Goal: Information Seeking & Learning: Learn about a topic

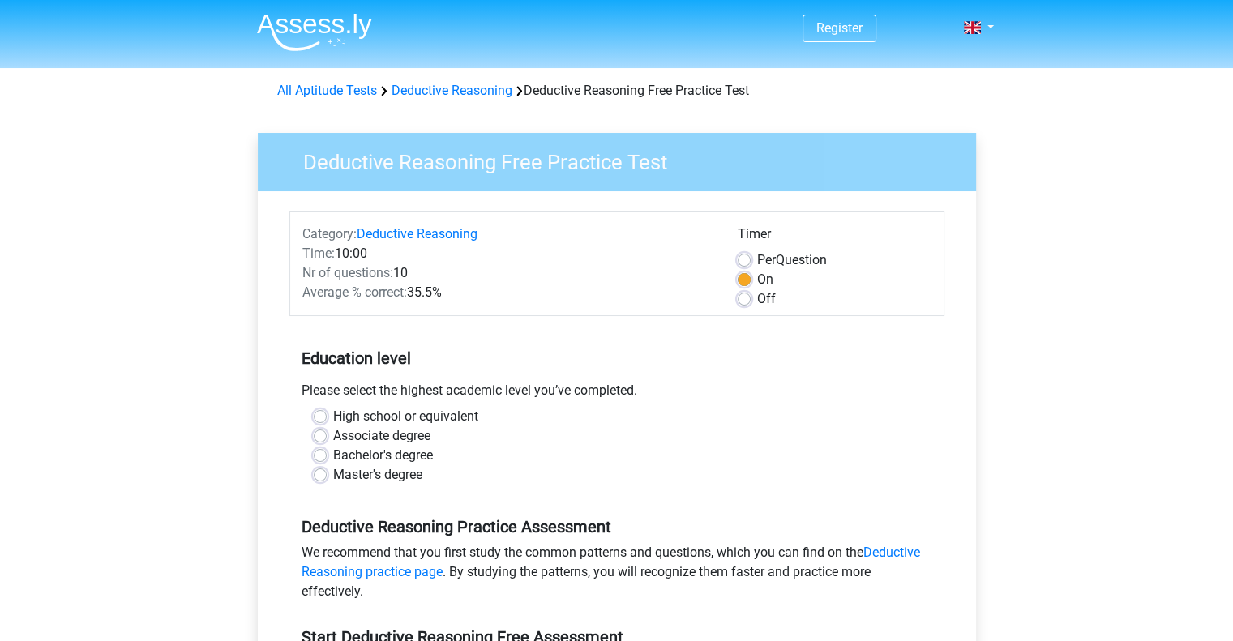
click at [333, 475] on label "Master's degree" at bounding box center [377, 474] width 89 height 19
click at [317, 475] on input "Master's degree" at bounding box center [320, 473] width 13 height 16
radio input "true"
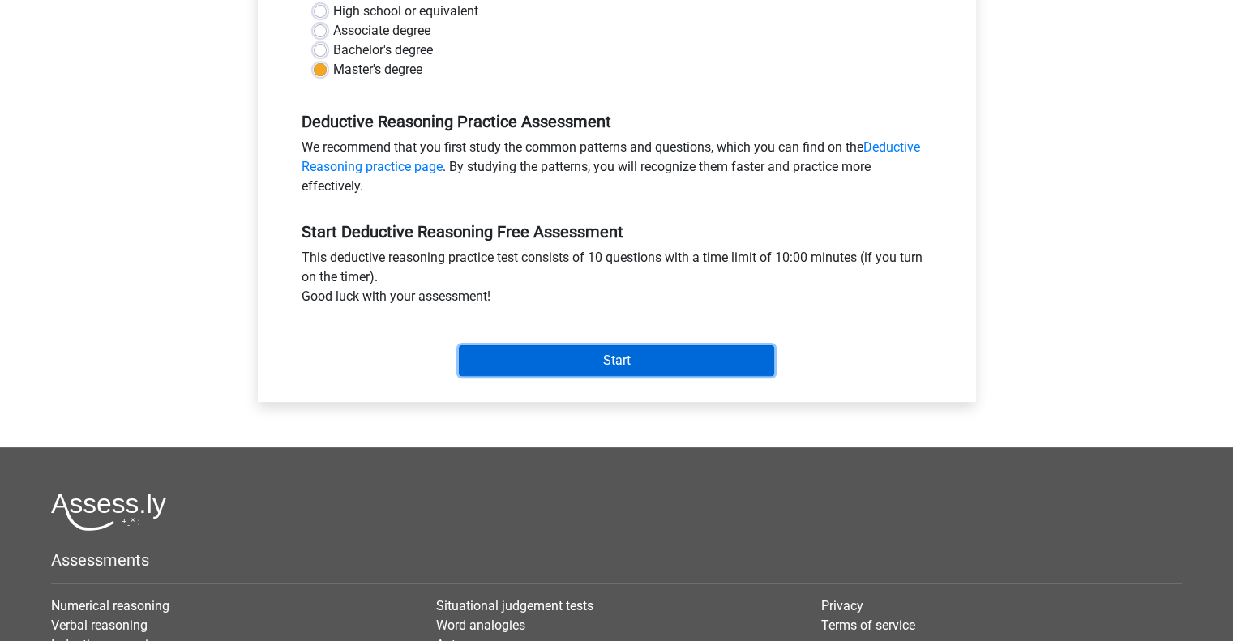
click at [639, 360] on input "Start" at bounding box center [616, 360] width 315 height 31
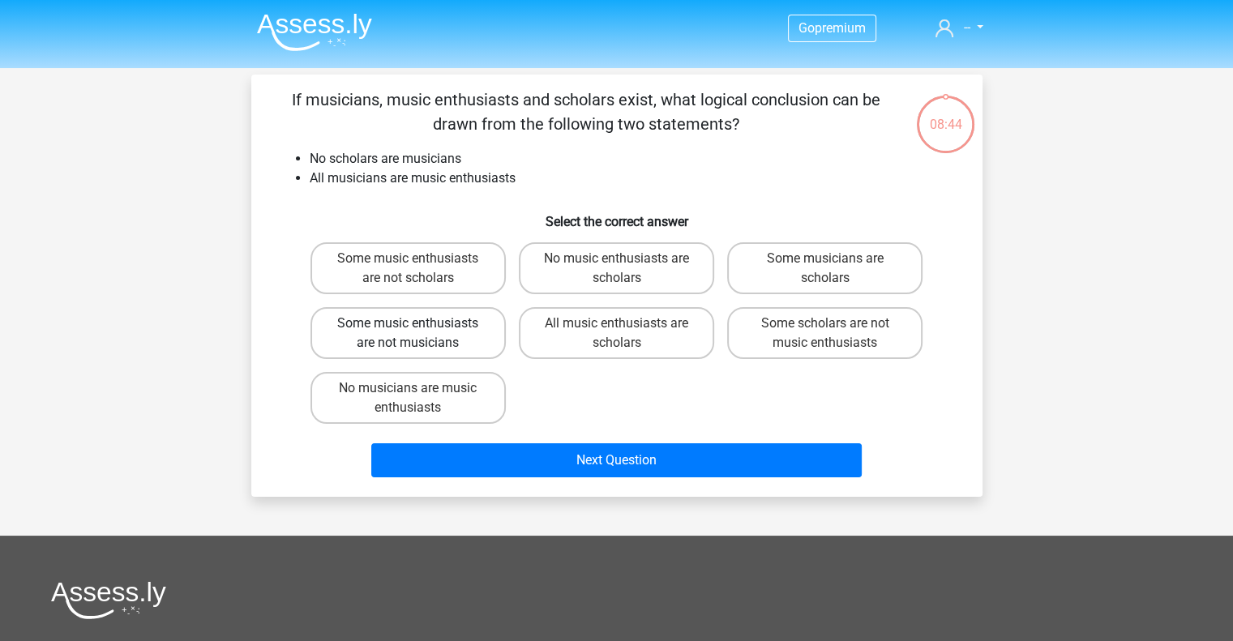
click at [401, 332] on label "Some music enthusiasts are not musicians" at bounding box center [408, 333] width 195 height 52
click at [408, 332] on input "Some music enthusiasts are not musicians" at bounding box center [413, 329] width 11 height 11
radio input "true"
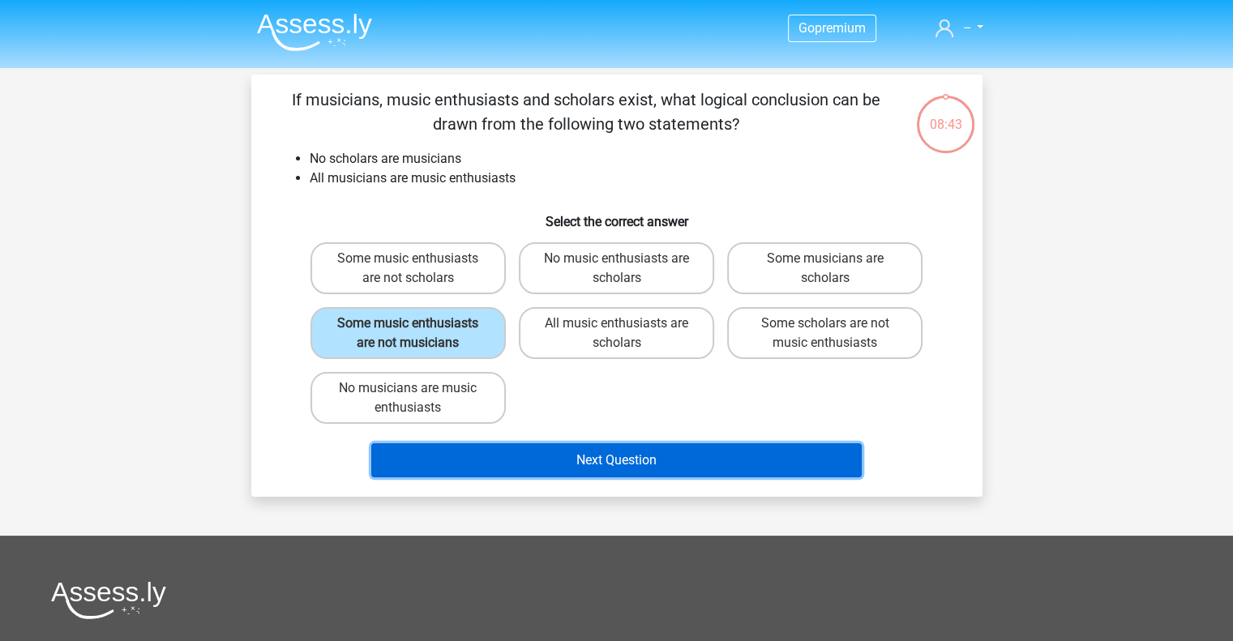
click at [668, 454] on button "Next Question" at bounding box center [616, 461] width 491 height 34
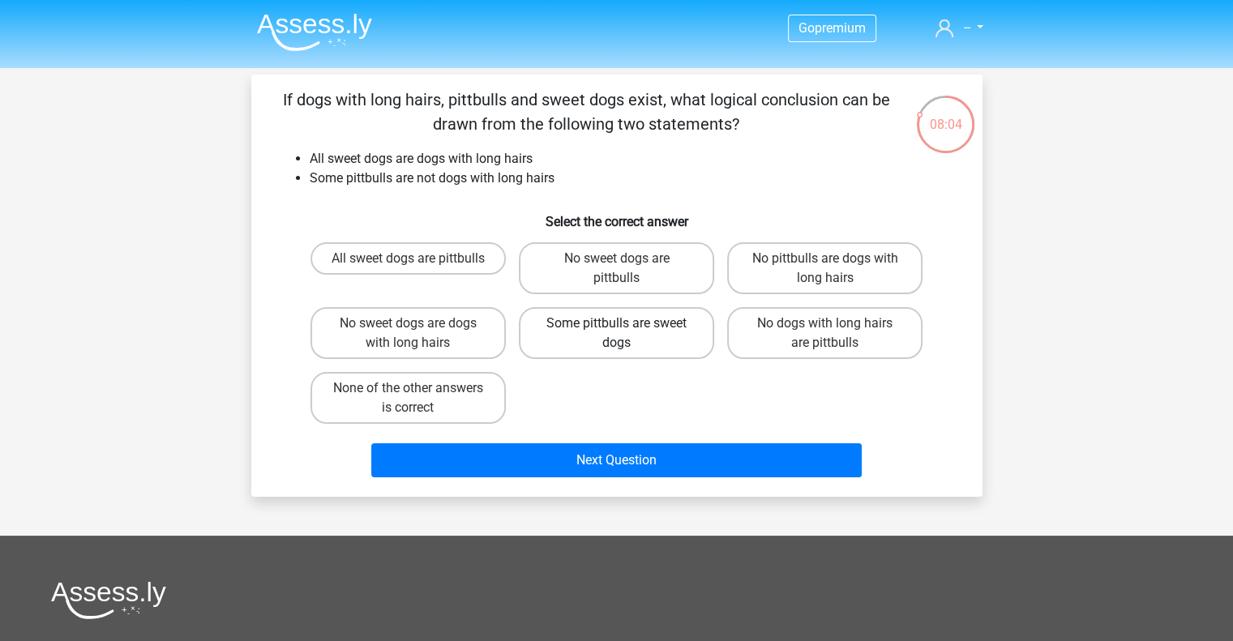
click at [654, 329] on label "Some pittbulls are sweet dogs" at bounding box center [616, 333] width 195 height 52
click at [627, 329] on input "Some pittbulls are sweet dogs" at bounding box center [621, 329] width 11 height 11
radio input "true"
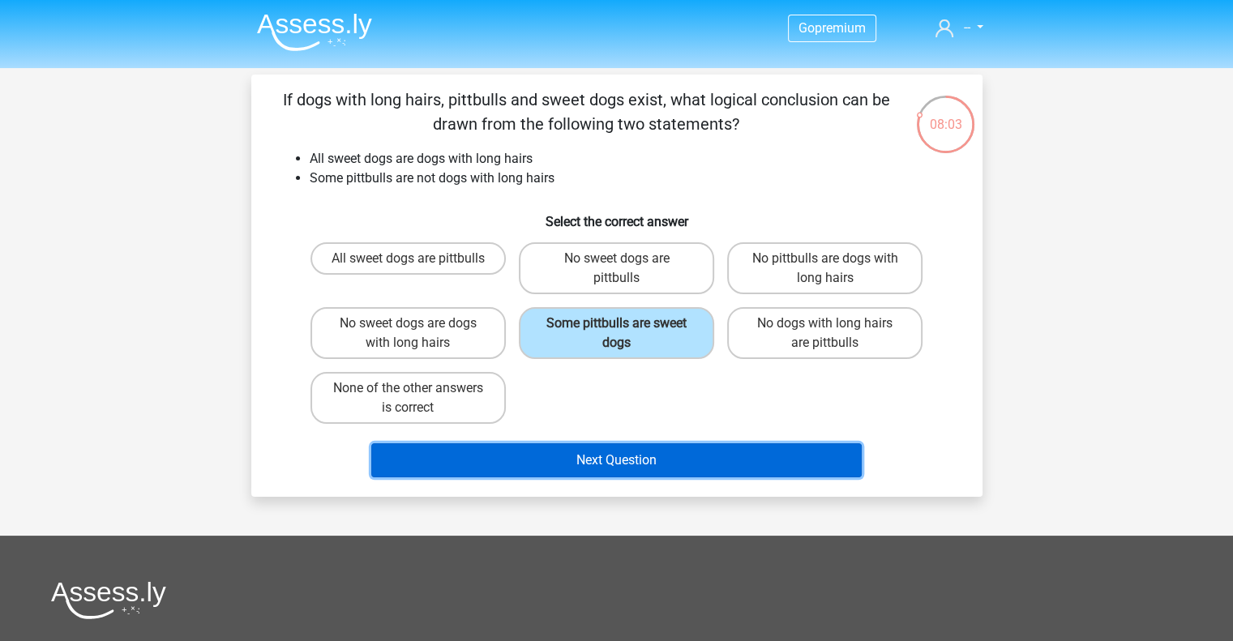
click at [661, 456] on button "Next Question" at bounding box center [616, 461] width 491 height 34
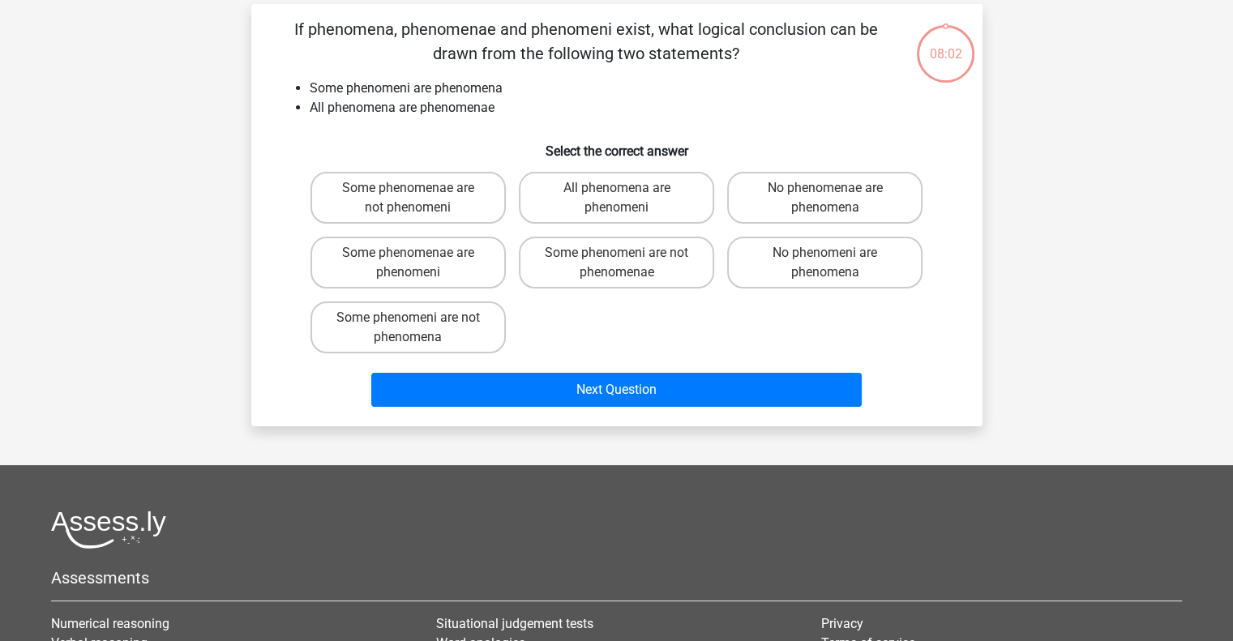
scroll to position [75, 0]
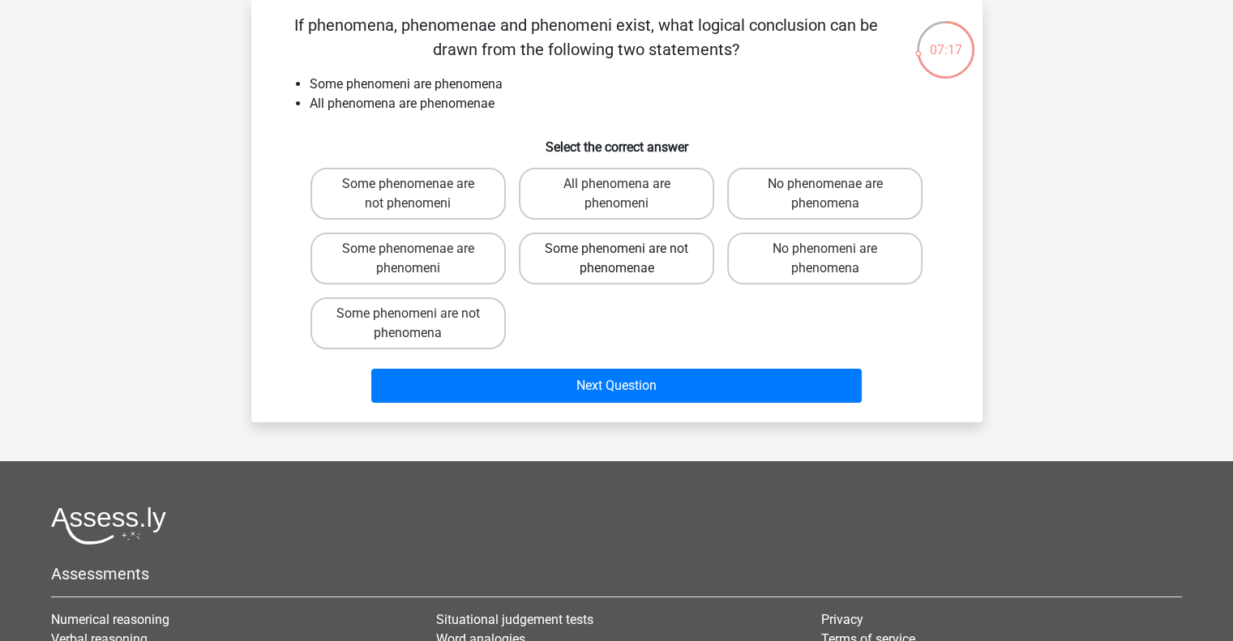
click at [617, 266] on label "Some phenomeni are not phenomenae" at bounding box center [616, 259] width 195 height 52
click at [617, 259] on input "Some phenomeni are not phenomenae" at bounding box center [621, 254] width 11 height 11
radio input "true"
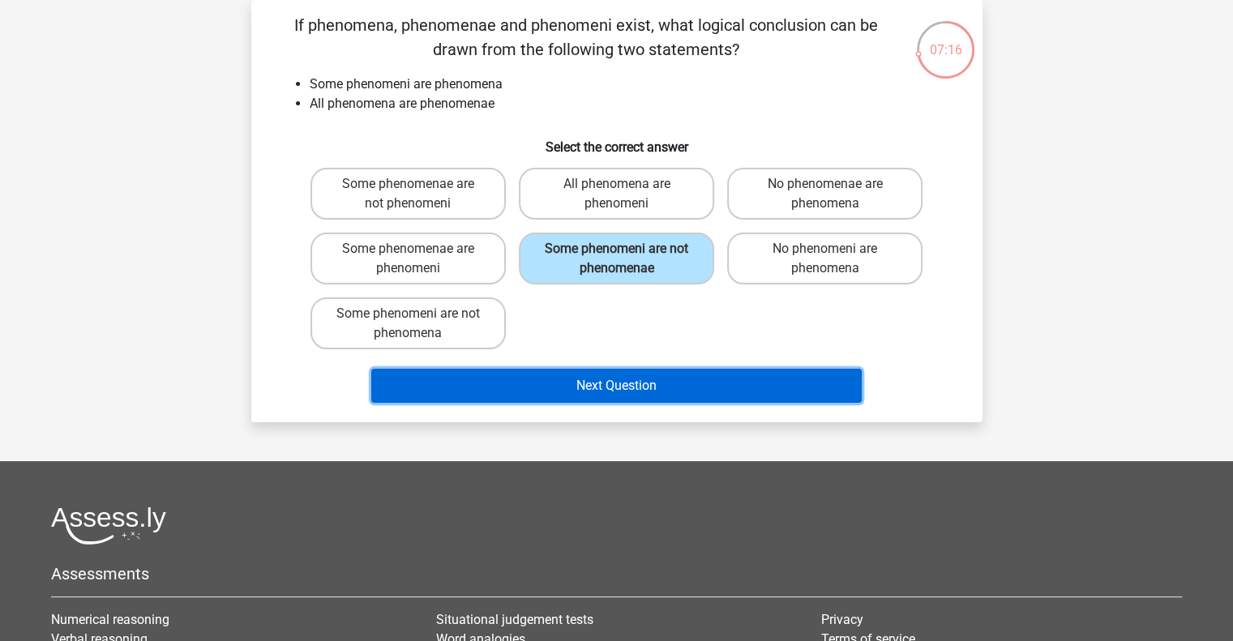
click at [624, 382] on button "Next Question" at bounding box center [616, 386] width 491 height 34
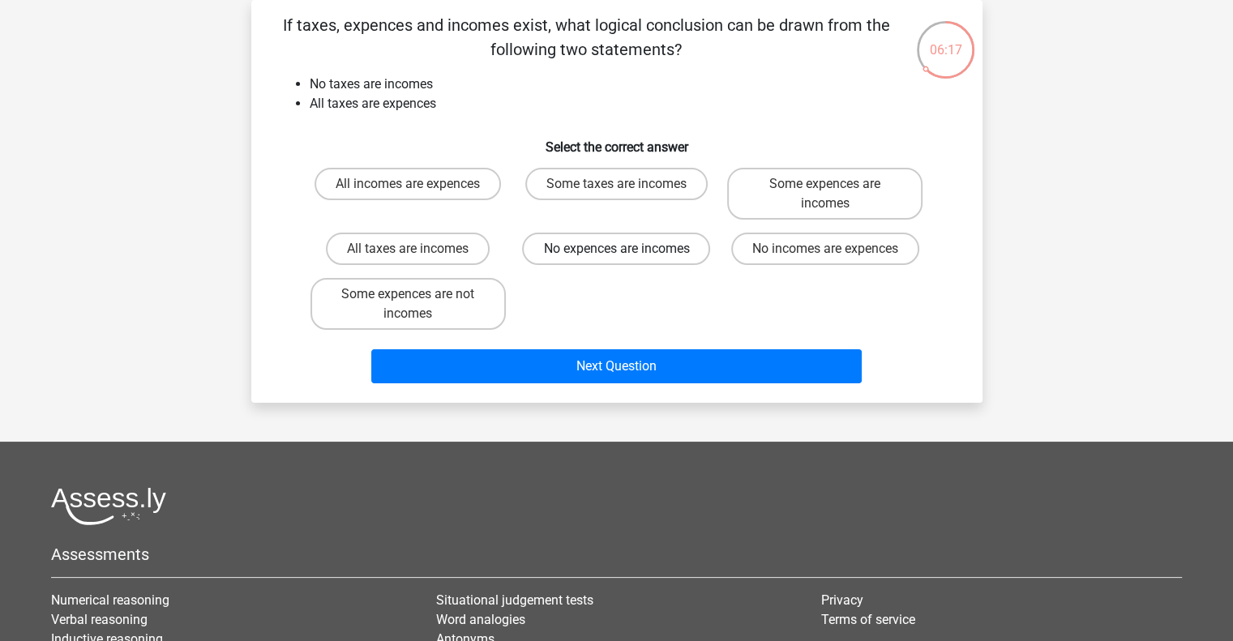
click at [596, 247] on label "No expences are incomes" at bounding box center [616, 249] width 188 height 32
click at [616, 249] on input "No expences are incomes" at bounding box center [621, 254] width 11 height 11
radio input "true"
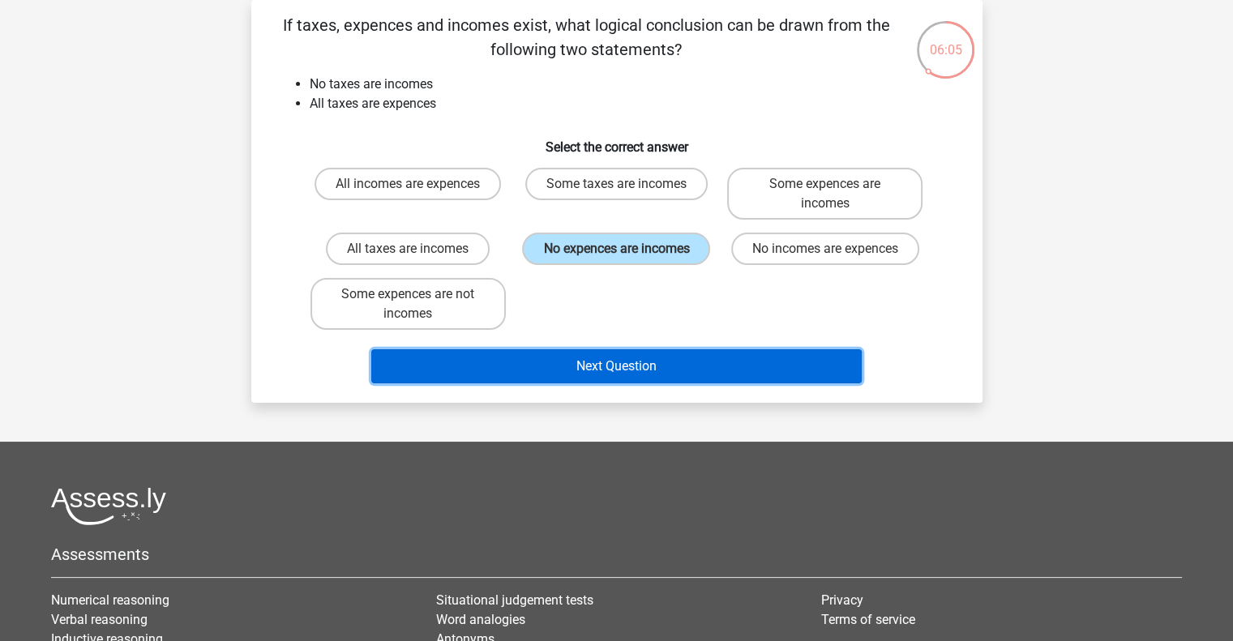
click at [614, 356] on button "Next Question" at bounding box center [616, 366] width 491 height 34
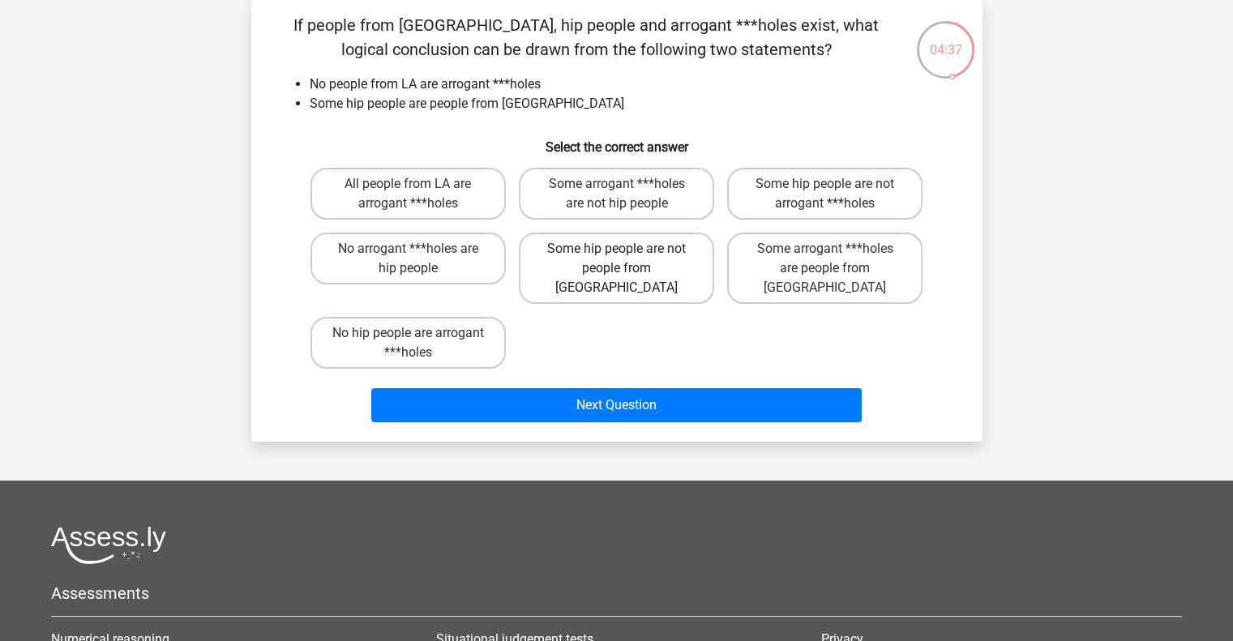
click at [631, 260] on label "Some hip people are not people from LA" at bounding box center [616, 268] width 195 height 71
click at [627, 259] on input "Some hip people are not people from LA" at bounding box center [621, 254] width 11 height 11
radio input "true"
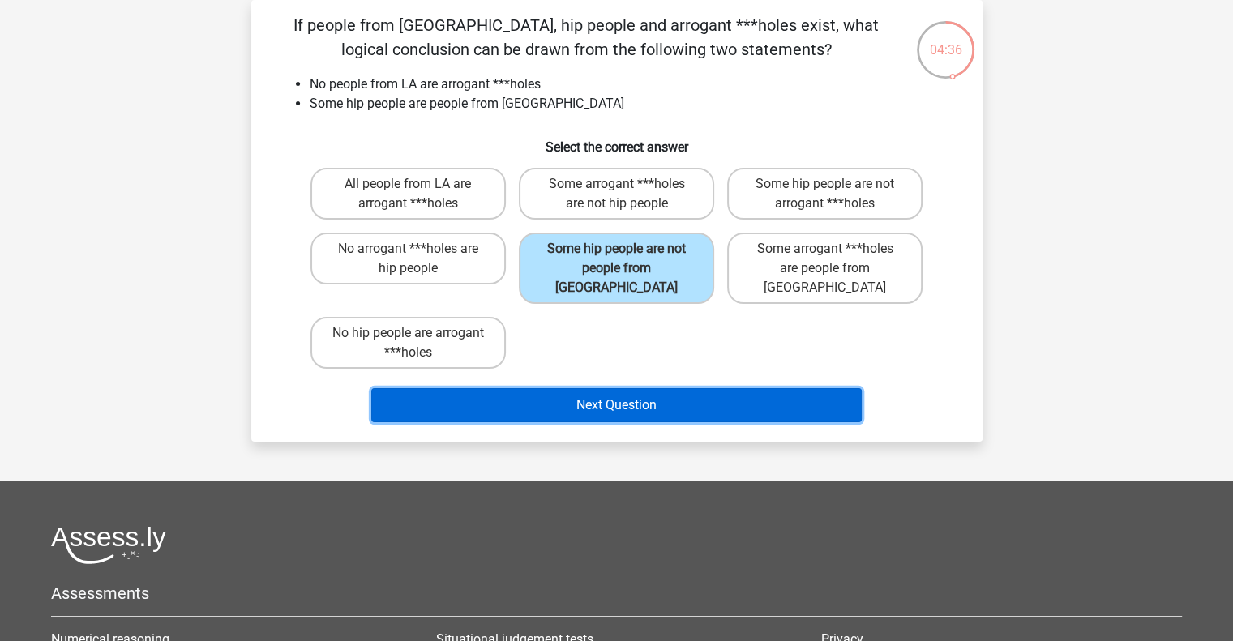
click at [618, 388] on button "Next Question" at bounding box center [616, 405] width 491 height 34
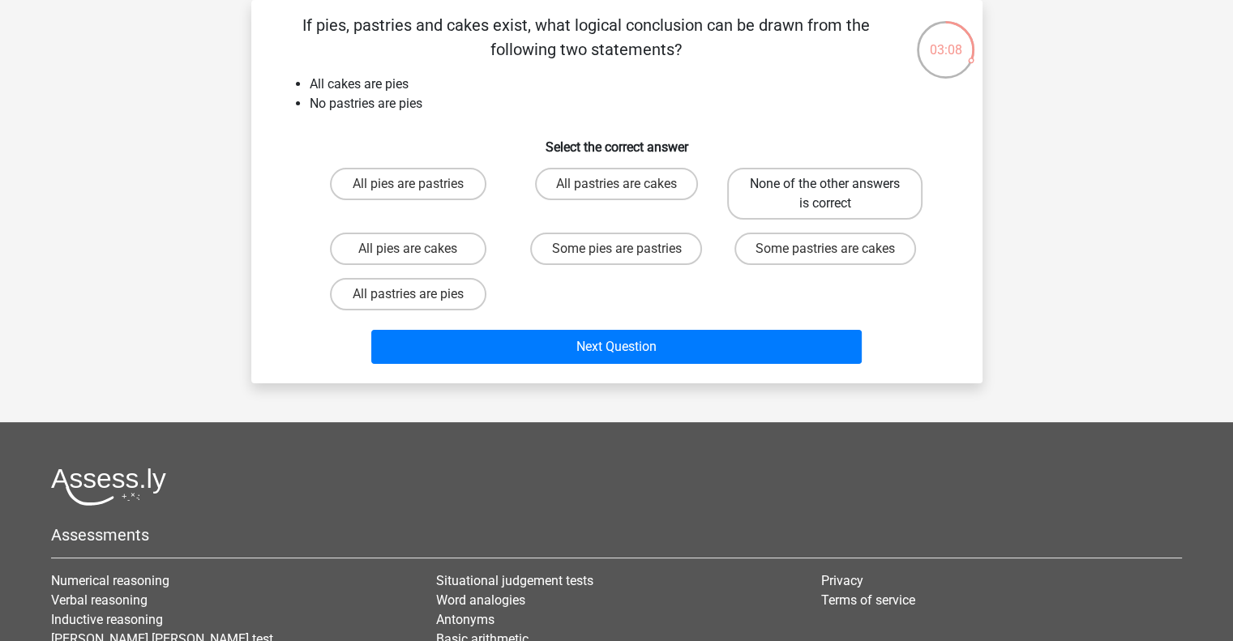
click at [851, 182] on label "None of the other answers is correct" at bounding box center [824, 194] width 195 height 52
click at [836, 184] on input "None of the other answers is correct" at bounding box center [830, 189] width 11 height 11
radio input "true"
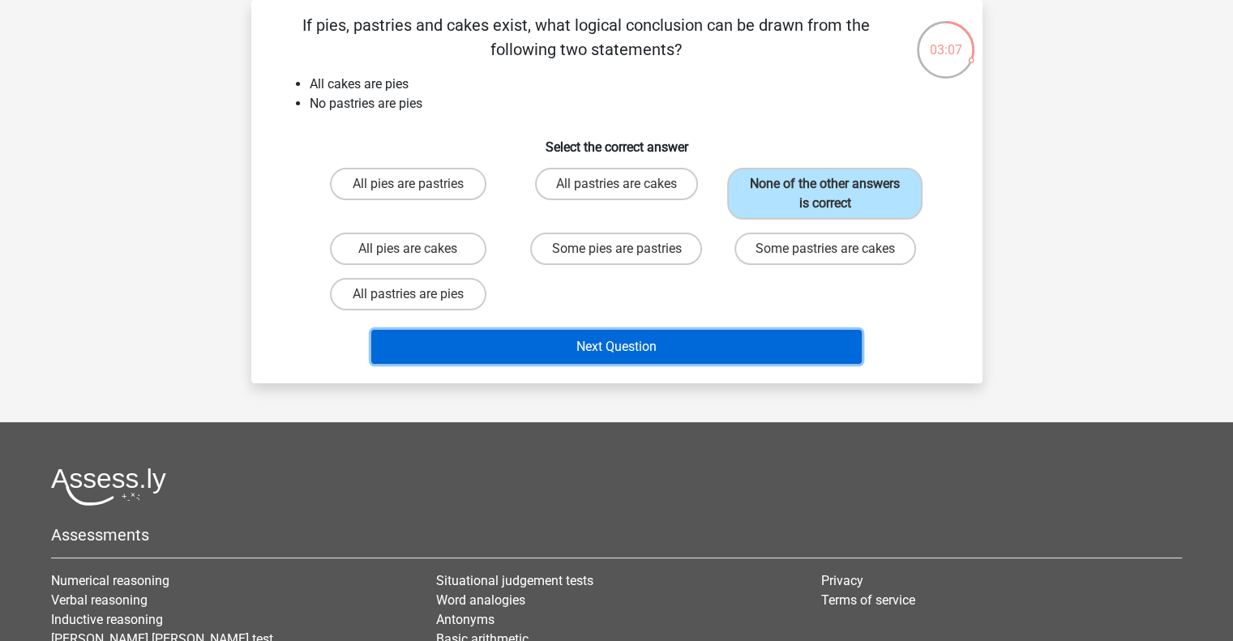
click at [631, 340] on button "Next Question" at bounding box center [616, 347] width 491 height 34
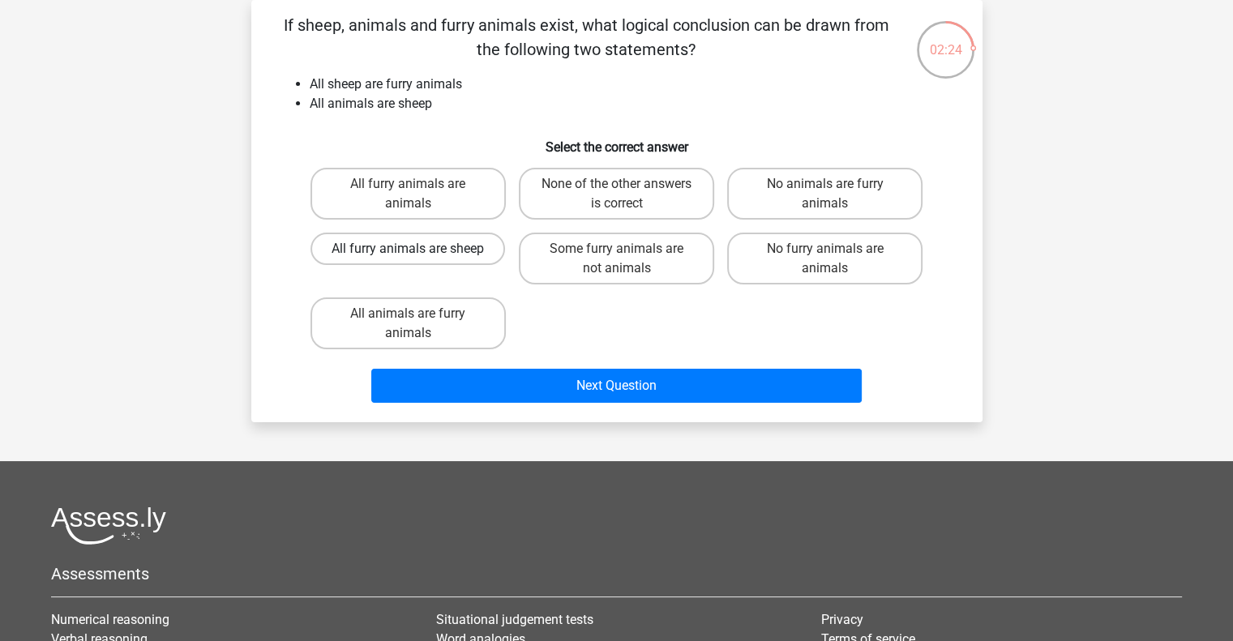
click at [377, 248] on label "All furry animals are sheep" at bounding box center [408, 249] width 195 height 32
click at [408, 249] on input "All furry animals are sheep" at bounding box center [413, 254] width 11 height 11
radio input "true"
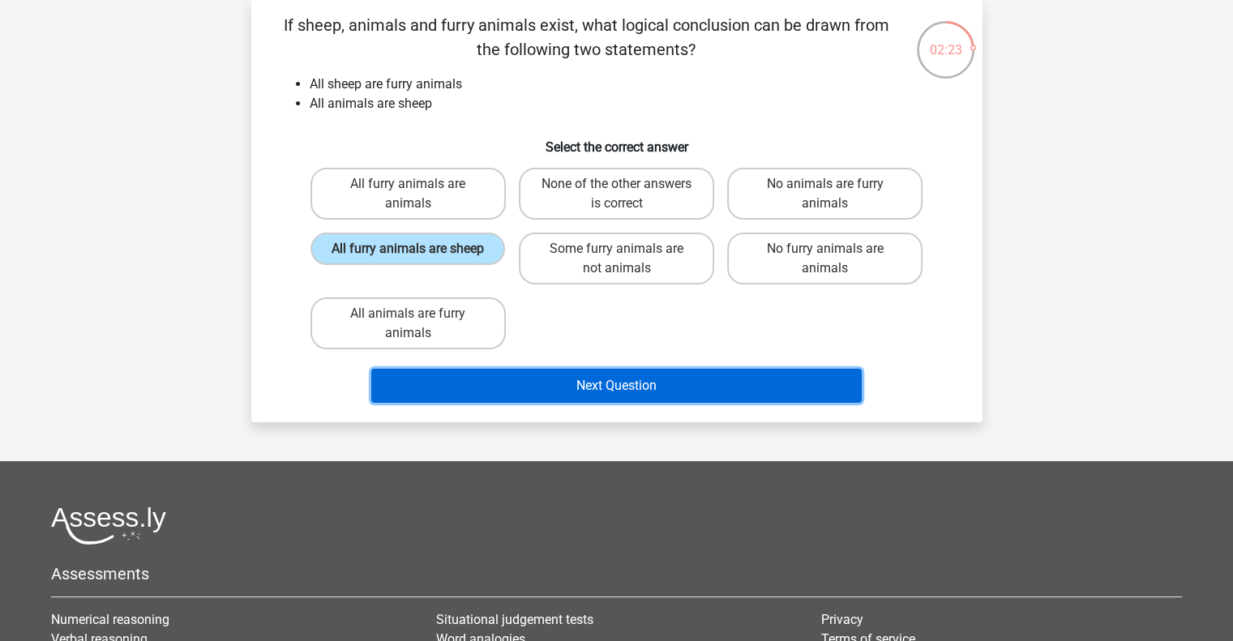
click at [620, 392] on button "Next Question" at bounding box center [616, 386] width 491 height 34
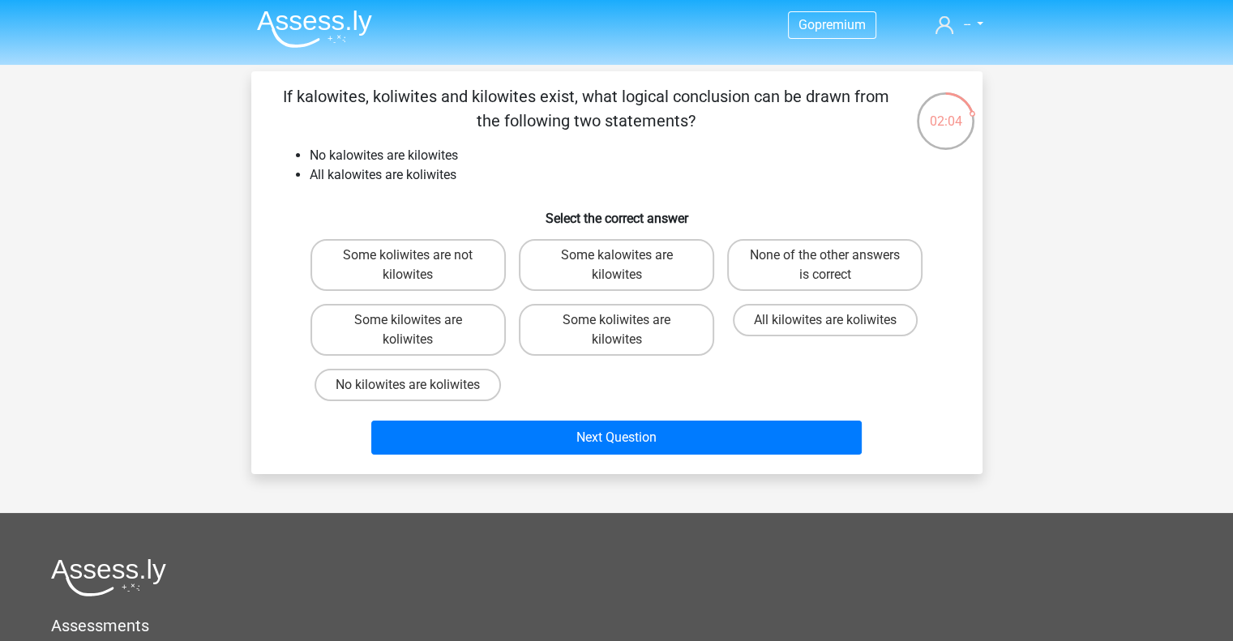
scroll to position [0, 0]
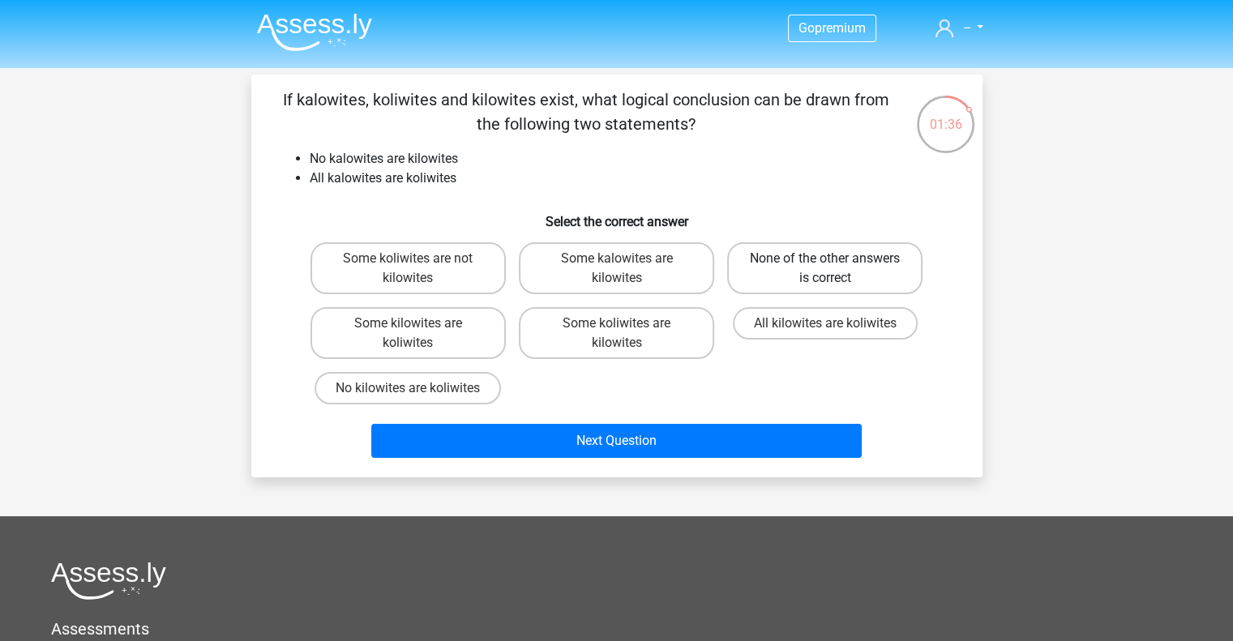
click at [845, 265] on label "None of the other answers is correct" at bounding box center [824, 268] width 195 height 52
click at [836, 265] on input "None of the other answers is correct" at bounding box center [830, 264] width 11 height 11
radio input "true"
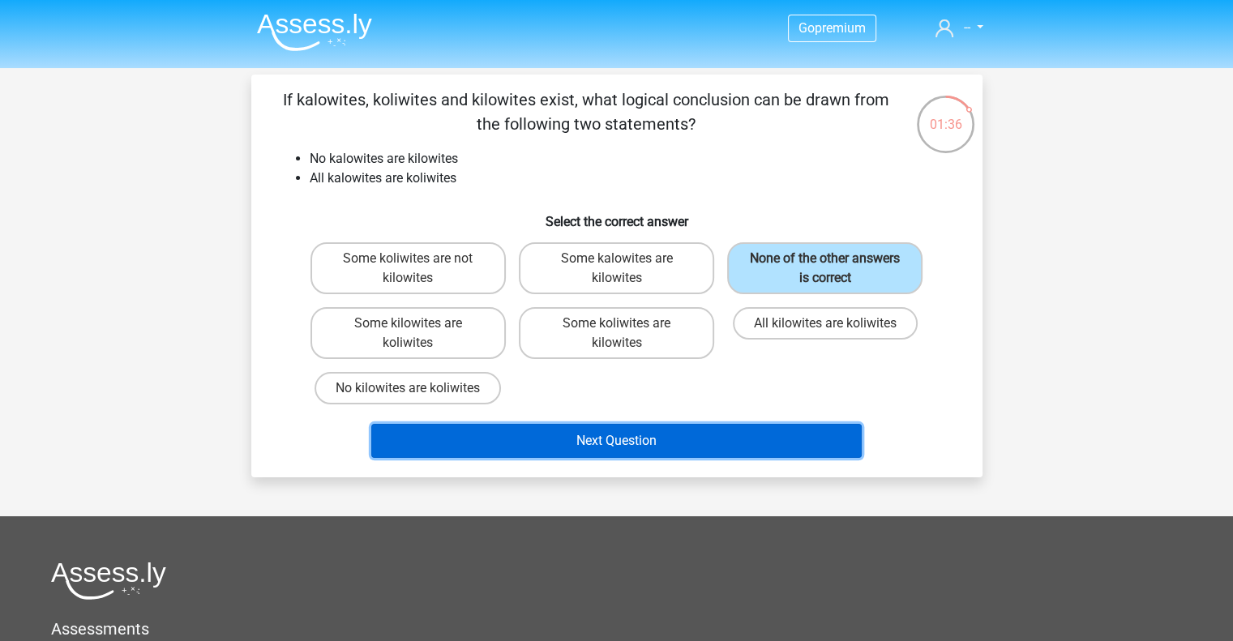
click at [703, 439] on button "Next Question" at bounding box center [616, 441] width 491 height 34
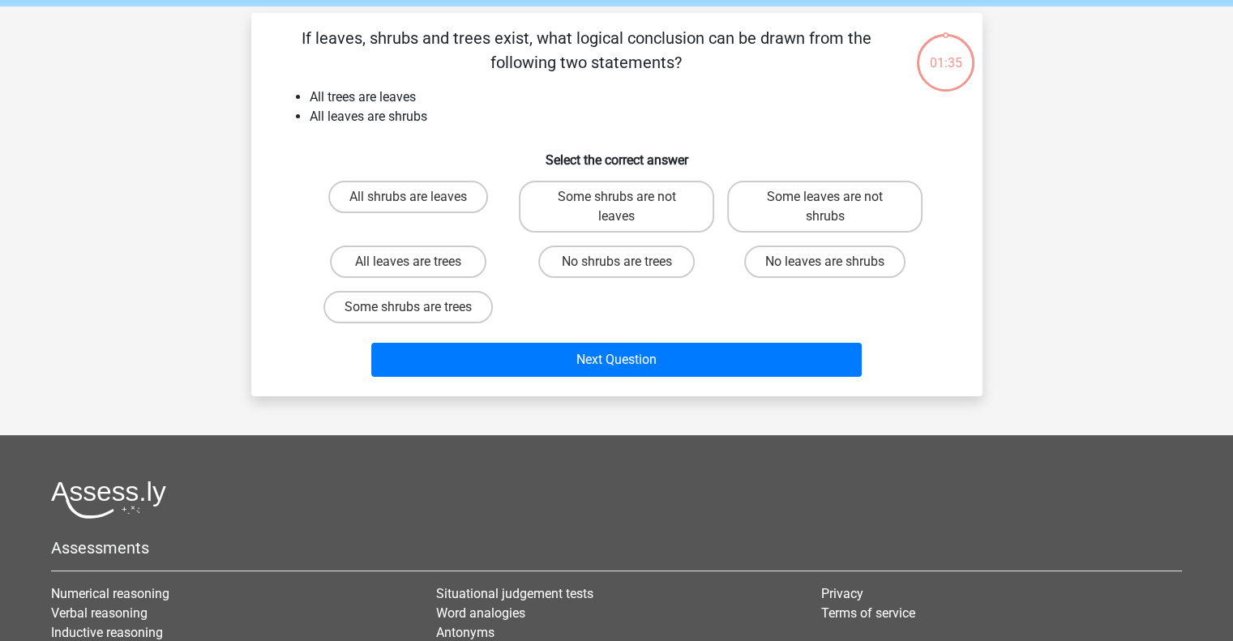
scroll to position [75, 0]
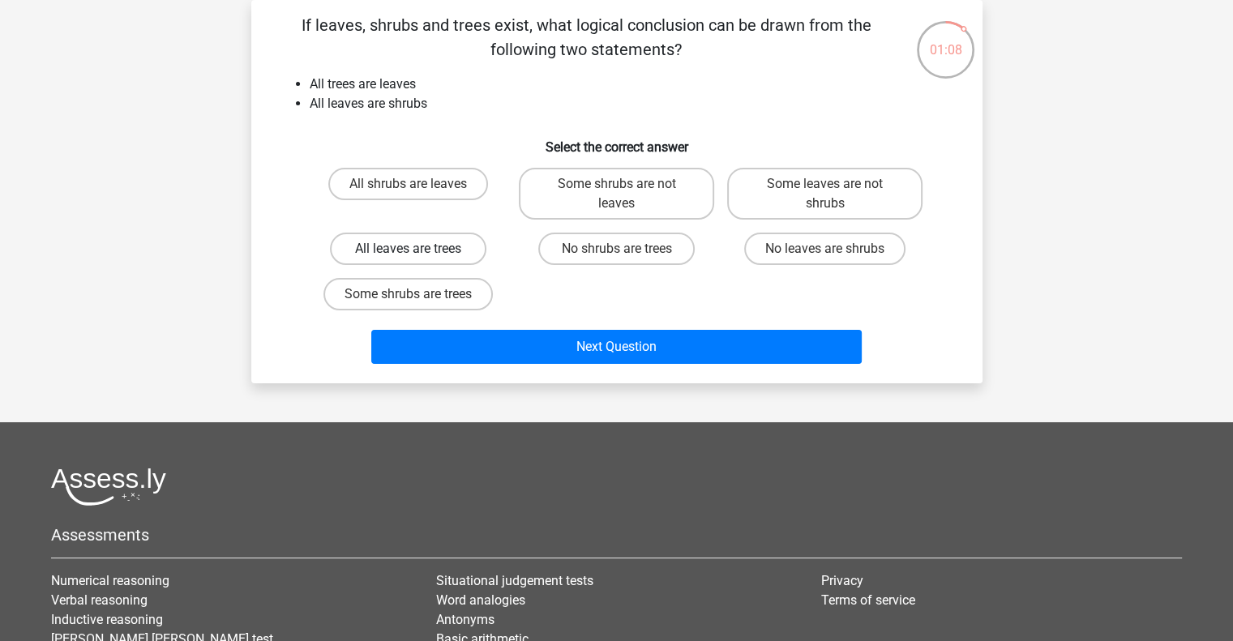
click at [382, 247] on label "All leaves are trees" at bounding box center [408, 249] width 156 height 32
click at [408, 249] on input "All leaves are trees" at bounding box center [413, 254] width 11 height 11
radio input "true"
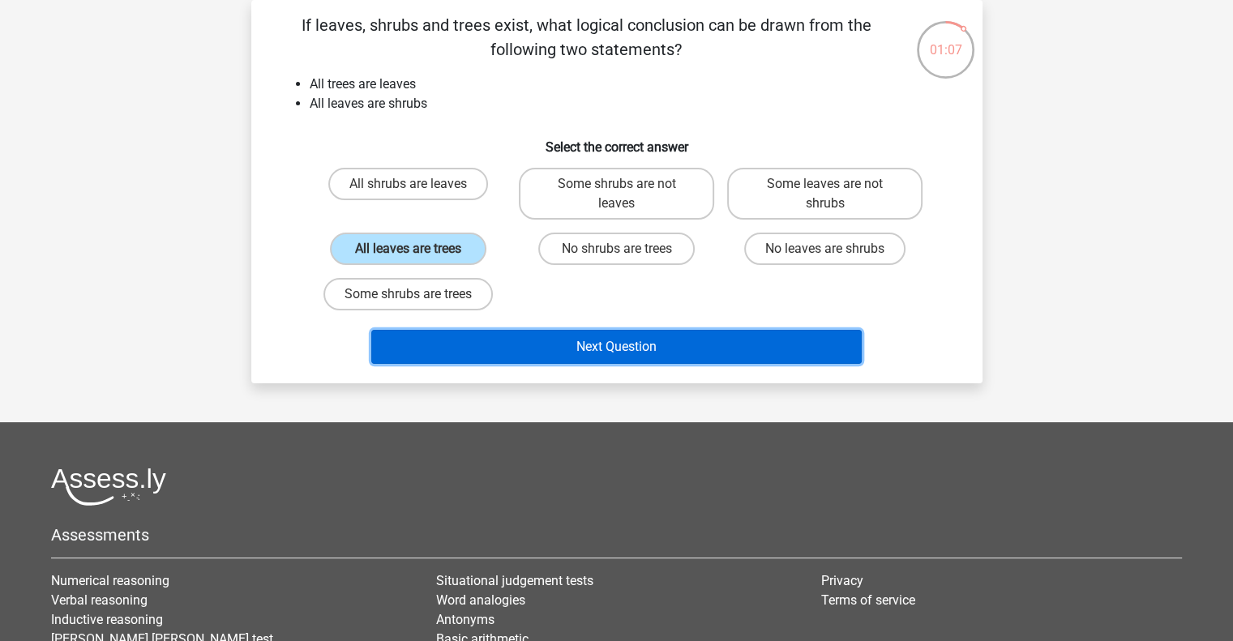
click at [606, 337] on button "Next Question" at bounding box center [616, 347] width 491 height 34
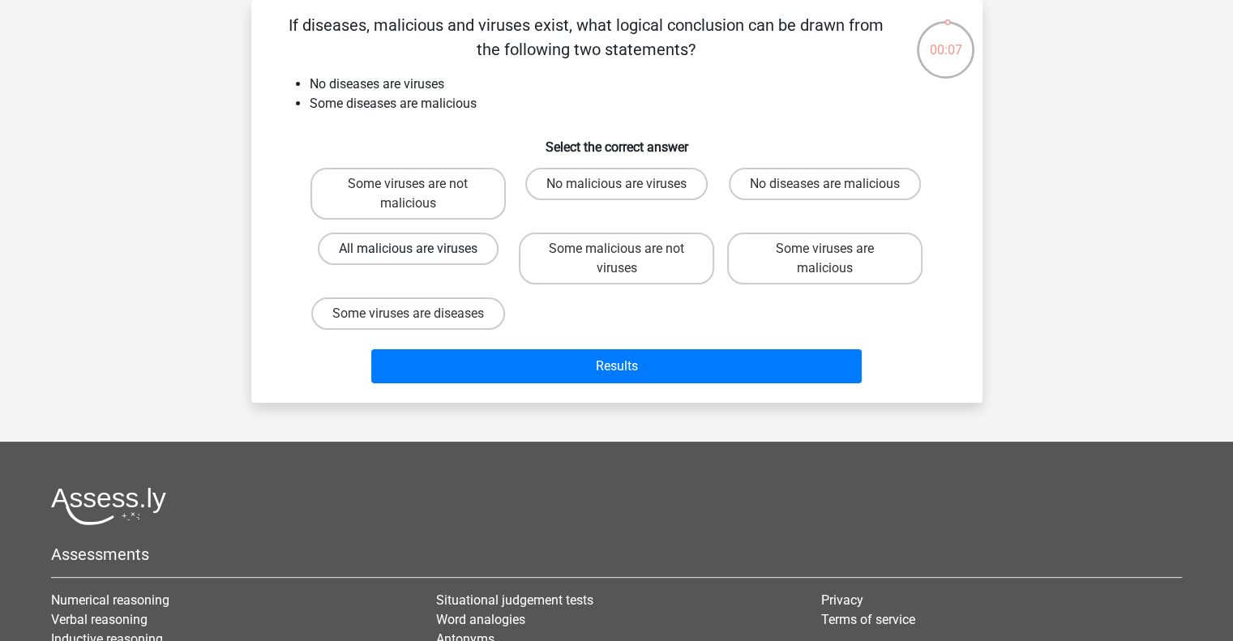
click at [432, 245] on label "All malicious are viruses" at bounding box center [408, 249] width 181 height 32
click at [418, 249] on input "All malicious are viruses" at bounding box center [413, 254] width 11 height 11
radio input "true"
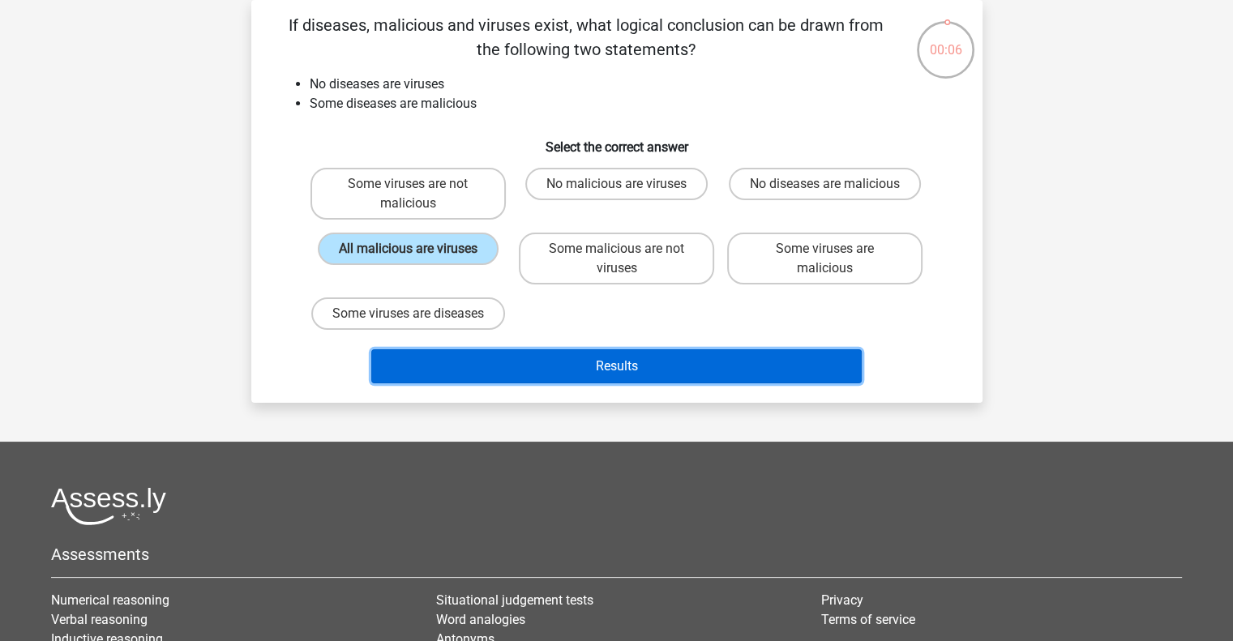
click at [610, 360] on button "Results" at bounding box center [616, 366] width 491 height 34
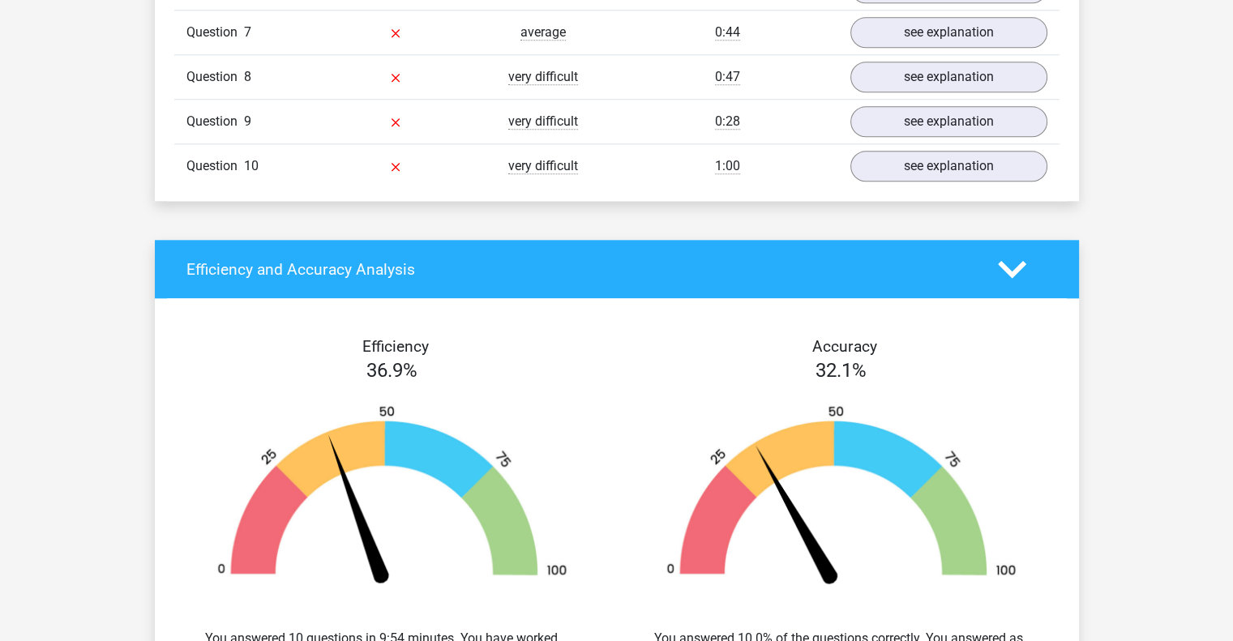
scroll to position [1216, 0]
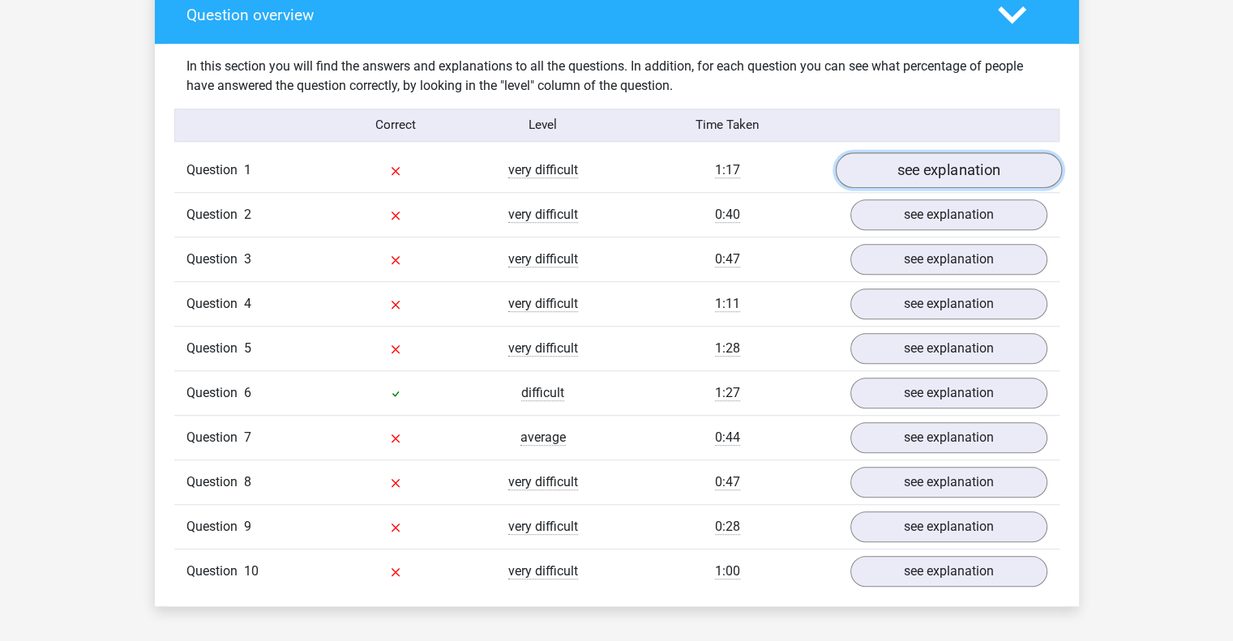
click at [958, 165] on link "see explanation" at bounding box center [948, 170] width 226 height 36
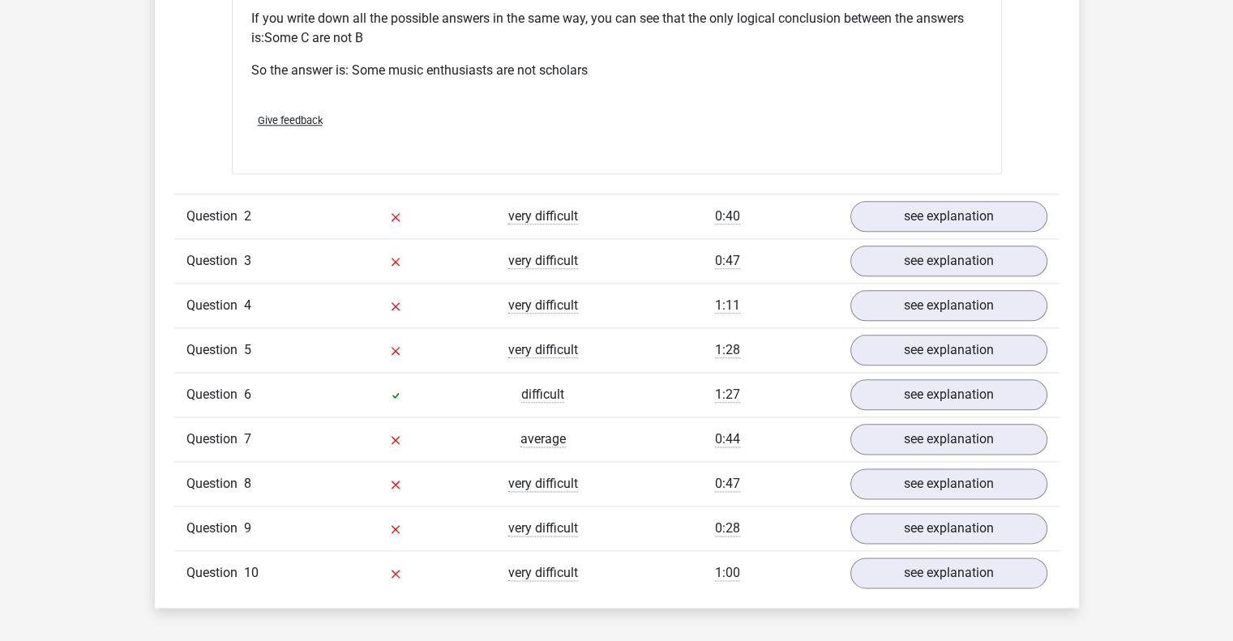
scroll to position [1893, 0]
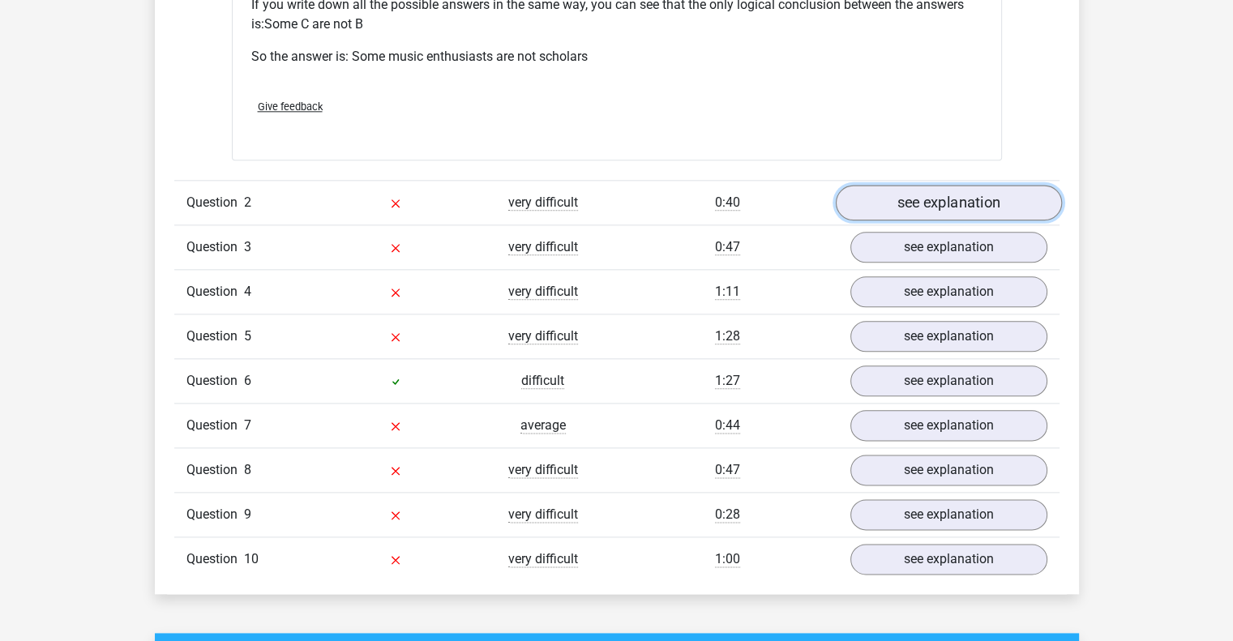
click at [921, 196] on link "see explanation" at bounding box center [948, 204] width 226 height 36
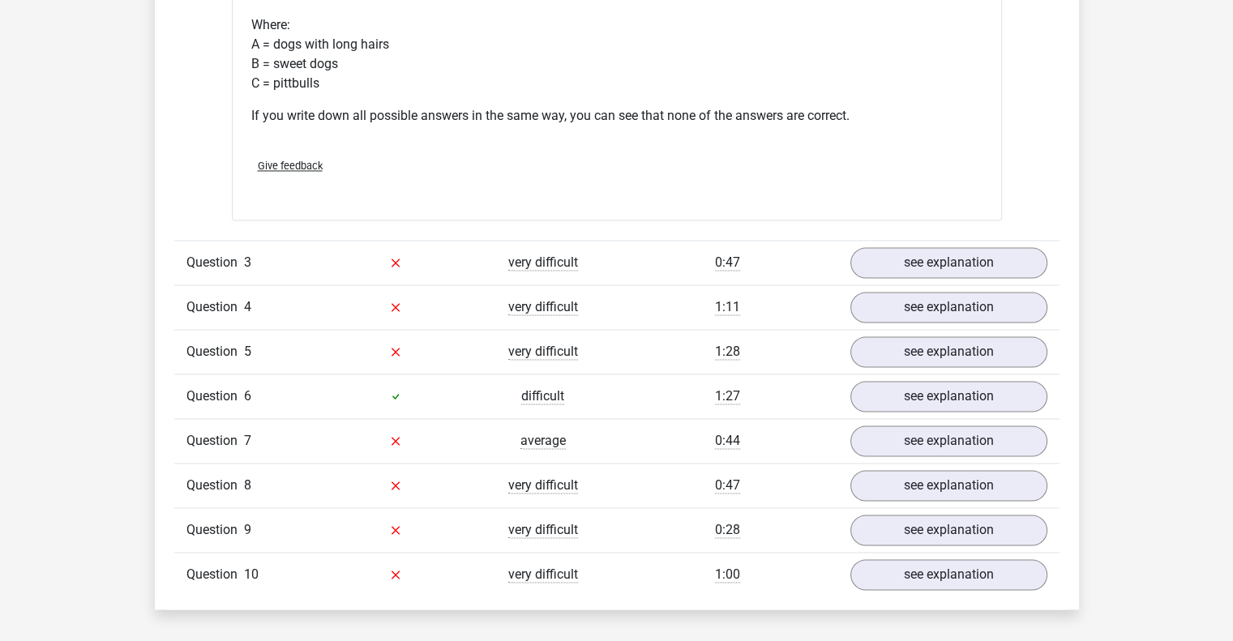
scroll to position [2502, 0]
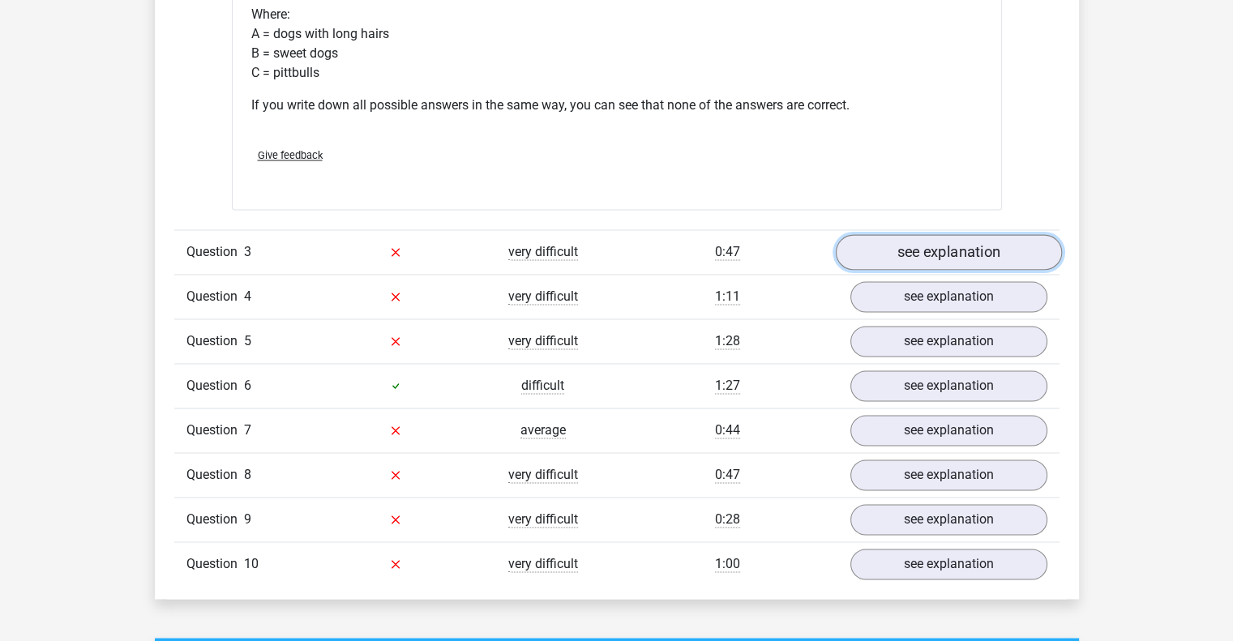
click at [987, 239] on link "see explanation" at bounding box center [948, 252] width 226 height 36
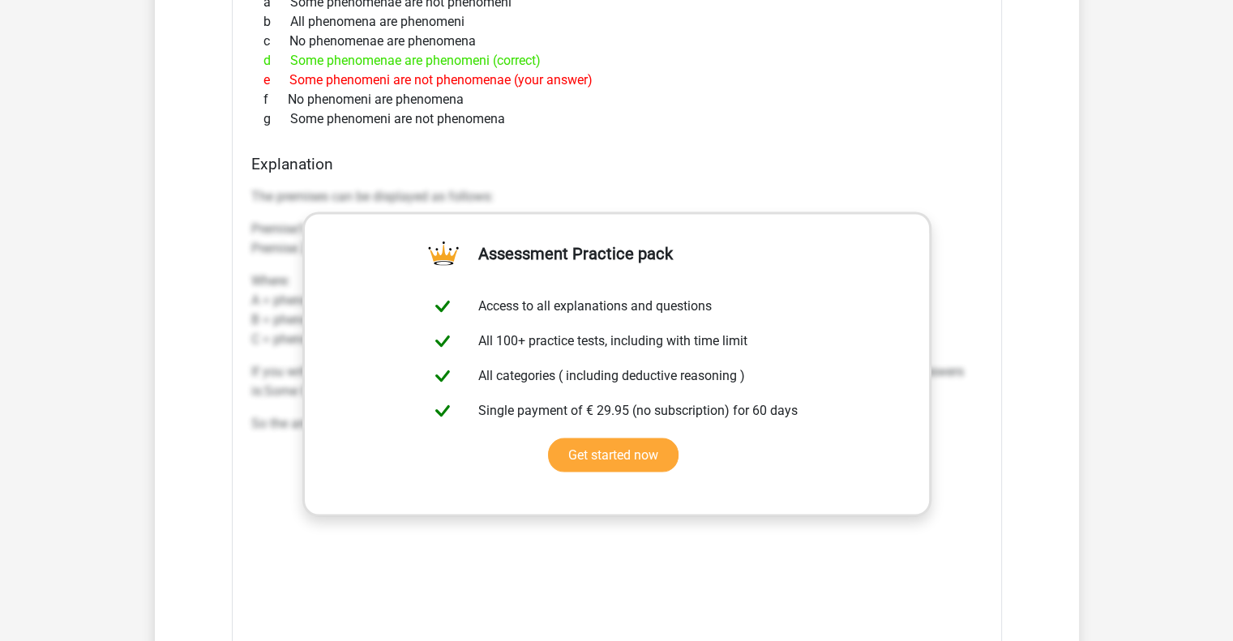
scroll to position [3313, 0]
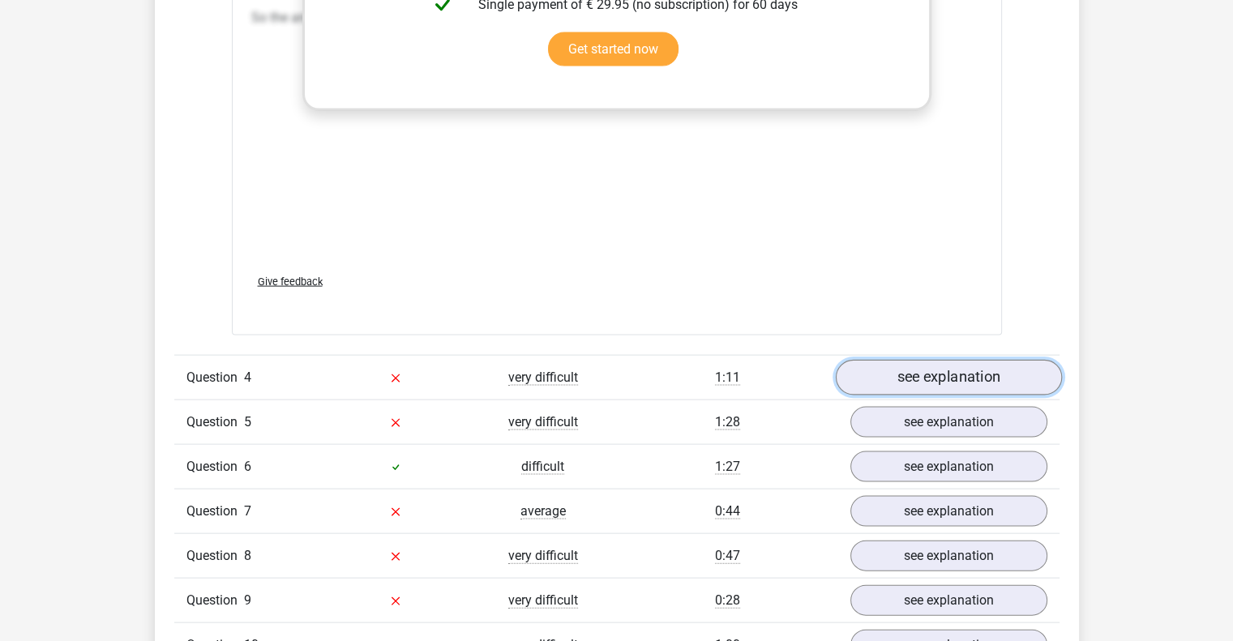
click at [895, 366] on link "see explanation" at bounding box center [948, 378] width 226 height 36
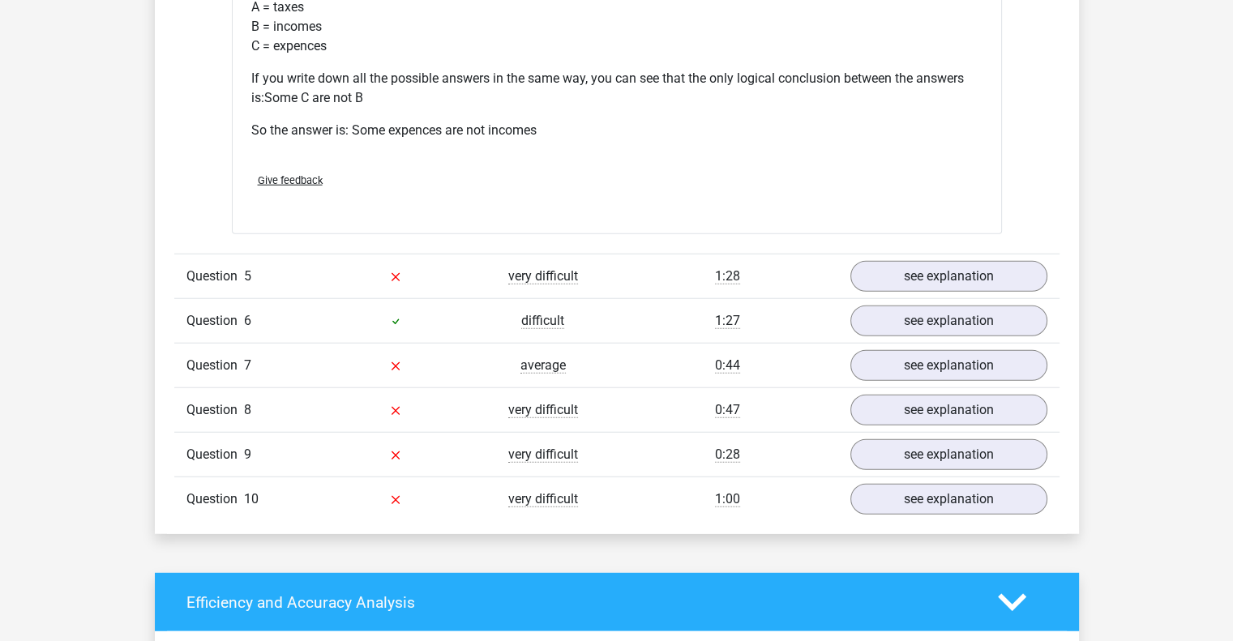
scroll to position [3718, 0]
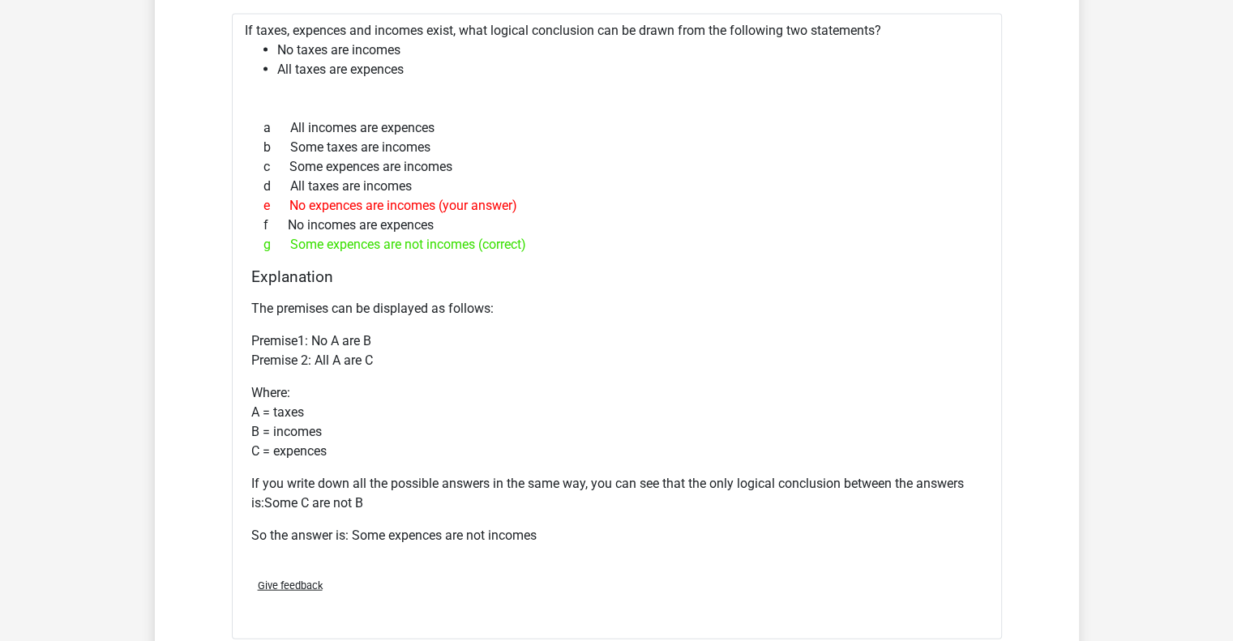
click at [858, 399] on p "Where: A = taxes B = incomes C = expences" at bounding box center [616, 423] width 731 height 78
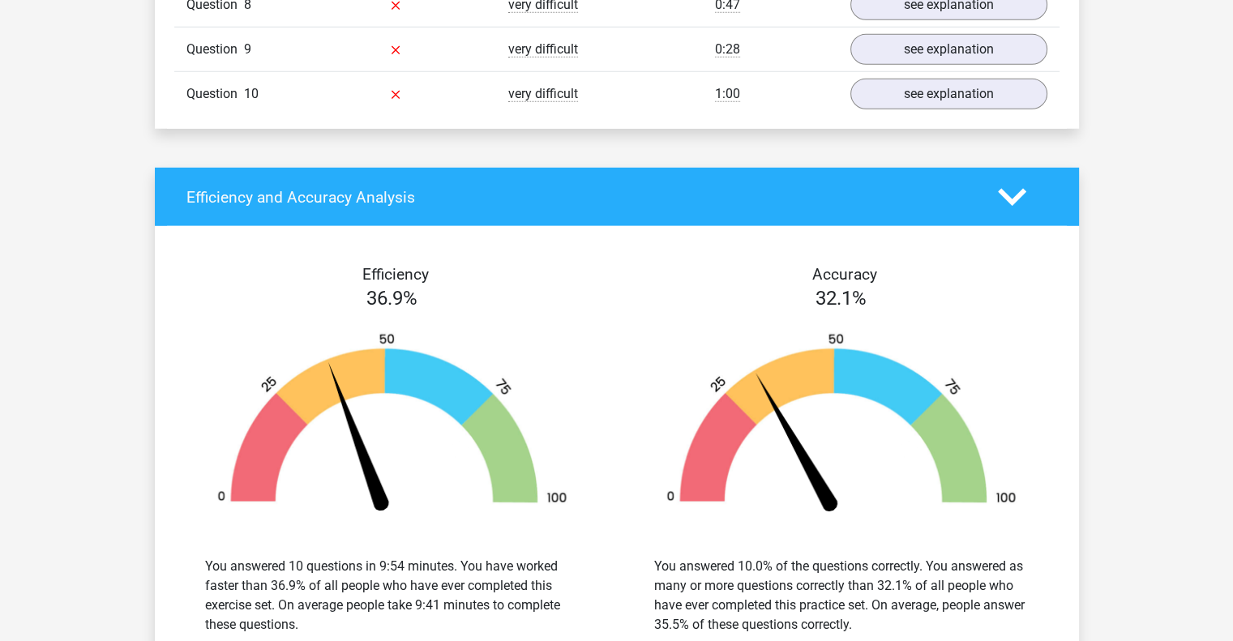
scroll to position [4124, 0]
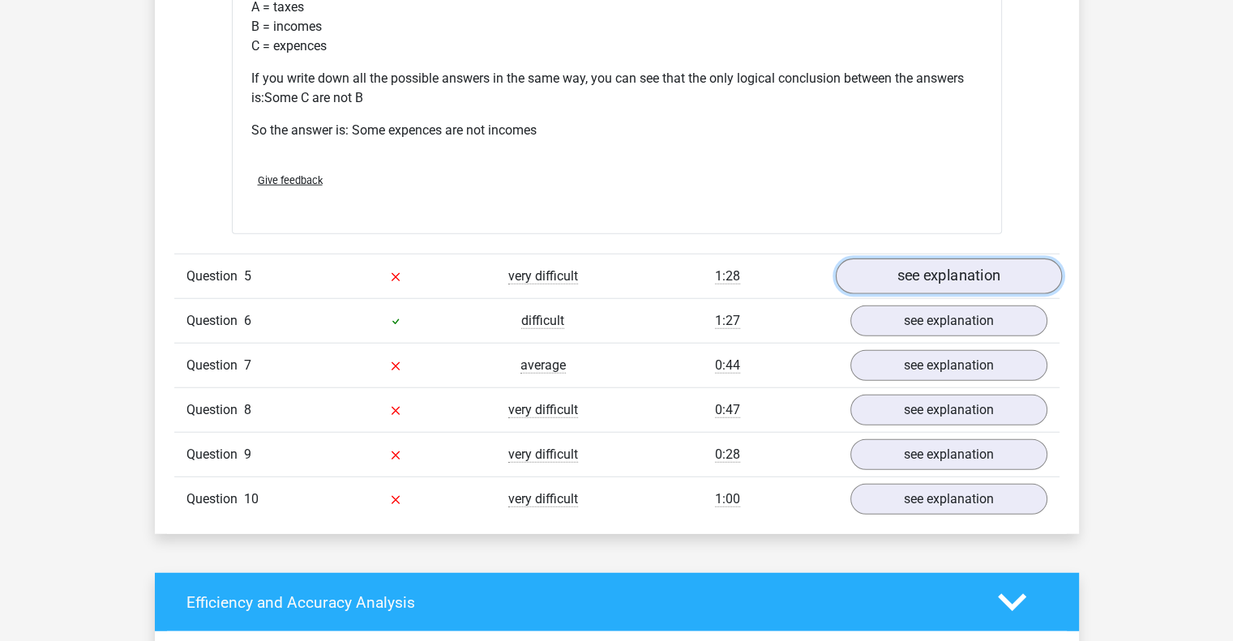
click at [949, 276] on link "see explanation" at bounding box center [948, 277] width 226 height 36
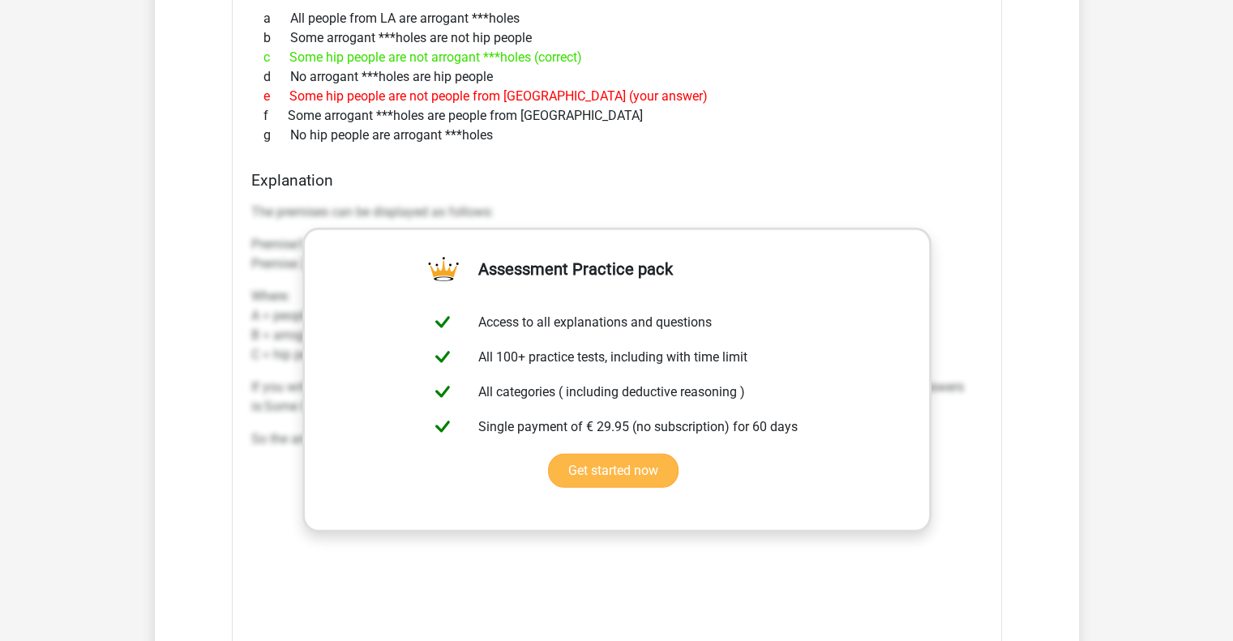
scroll to position [4935, 0]
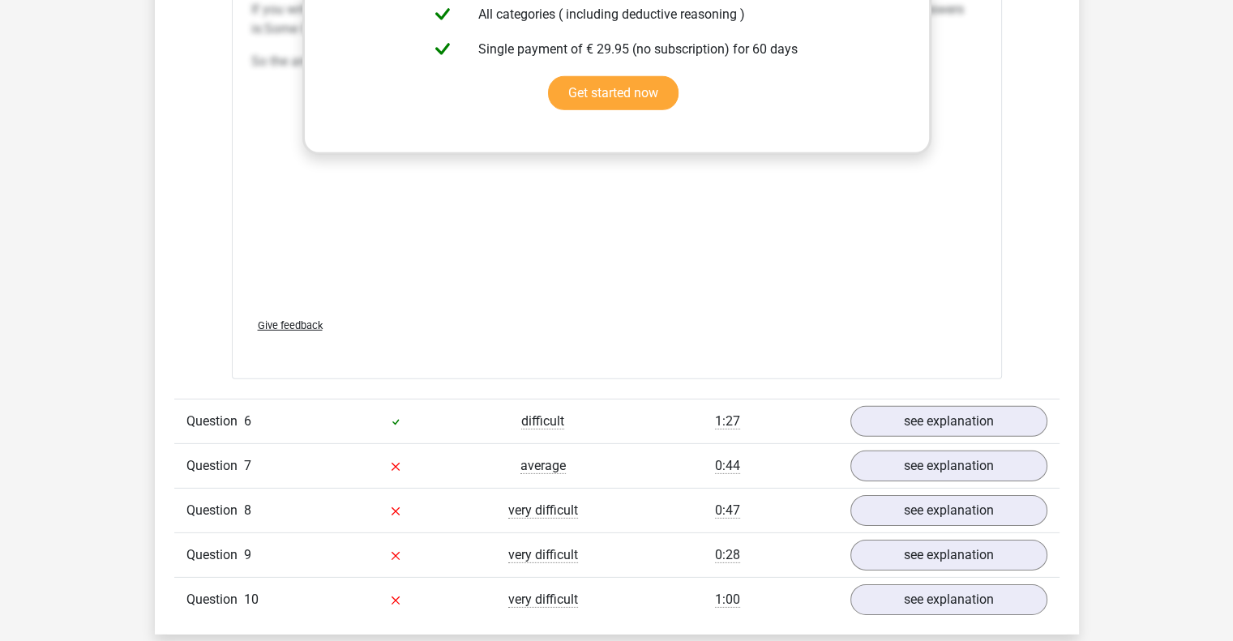
click at [923, 399] on div "Question 6 difficult 1:27 see explanation" at bounding box center [616, 421] width 885 height 45
click at [926, 407] on link "see explanation" at bounding box center [948, 422] width 226 height 36
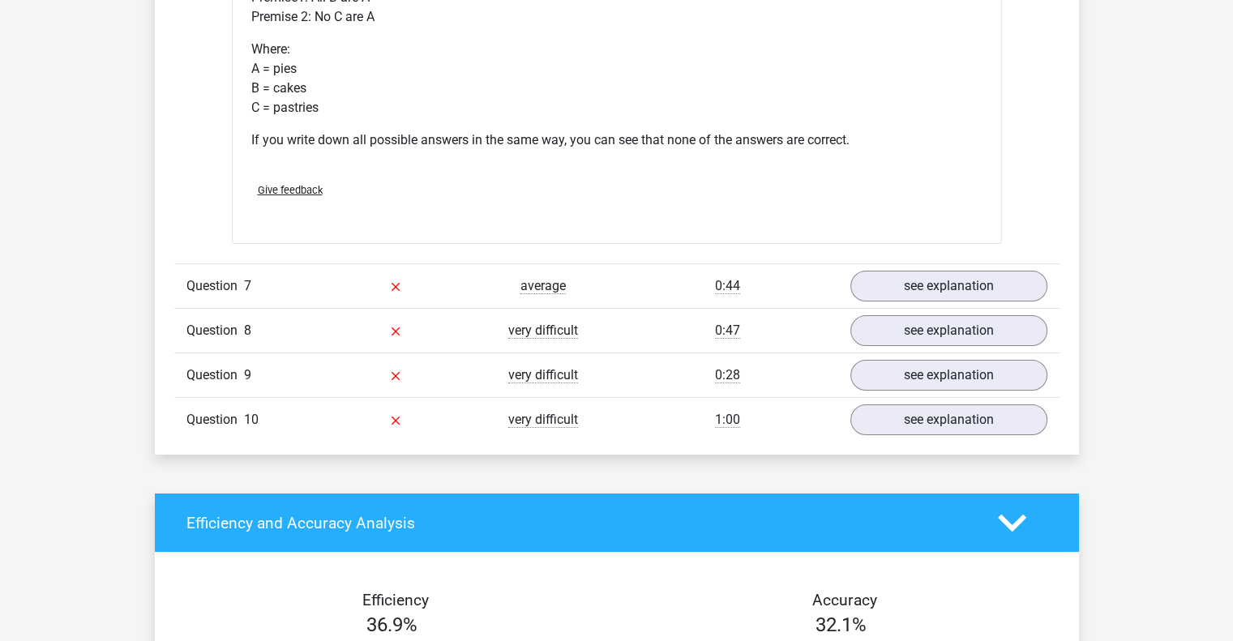
scroll to position [5745, 0]
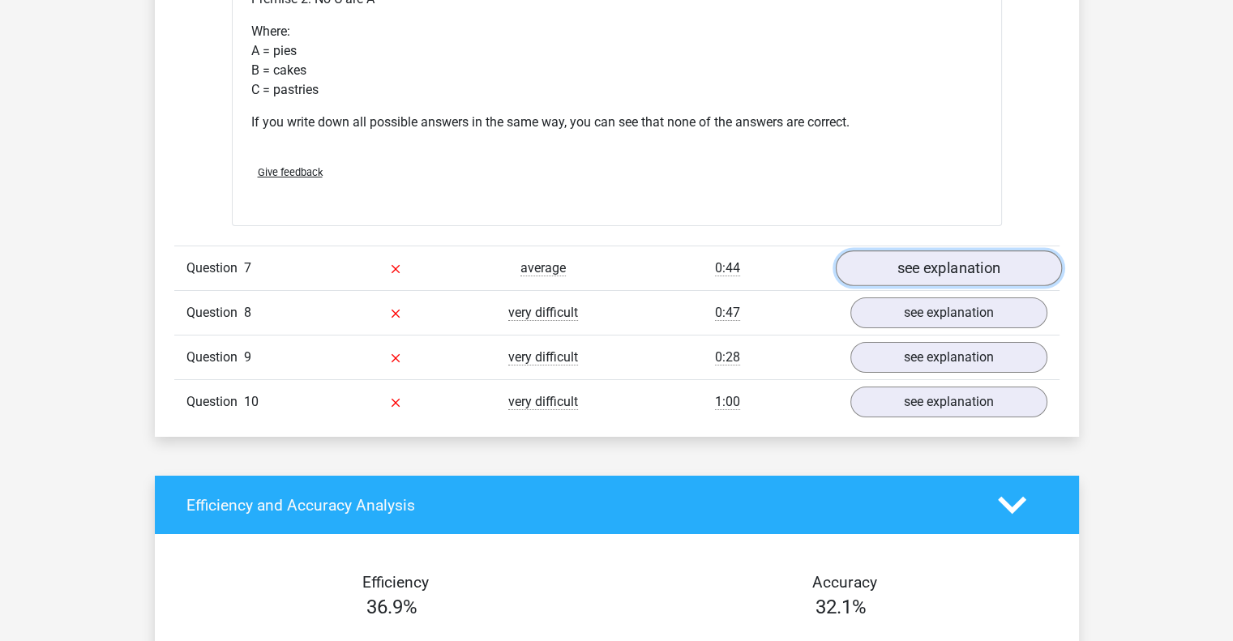
click at [966, 263] on link "see explanation" at bounding box center [948, 269] width 226 height 36
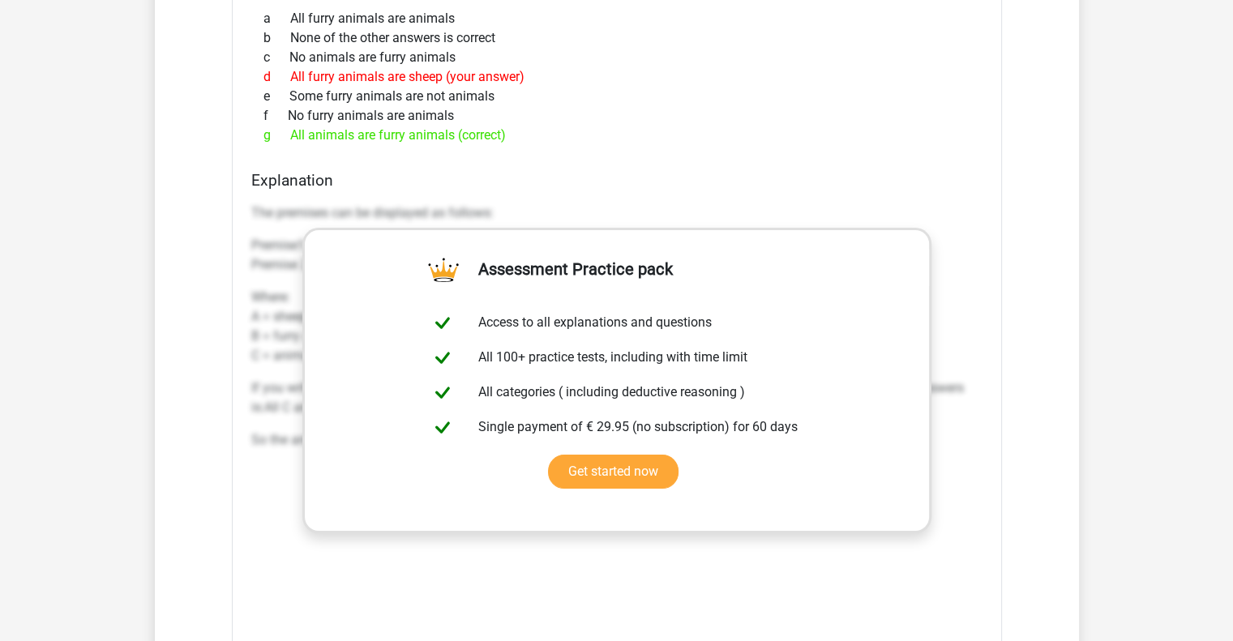
scroll to position [6556, 0]
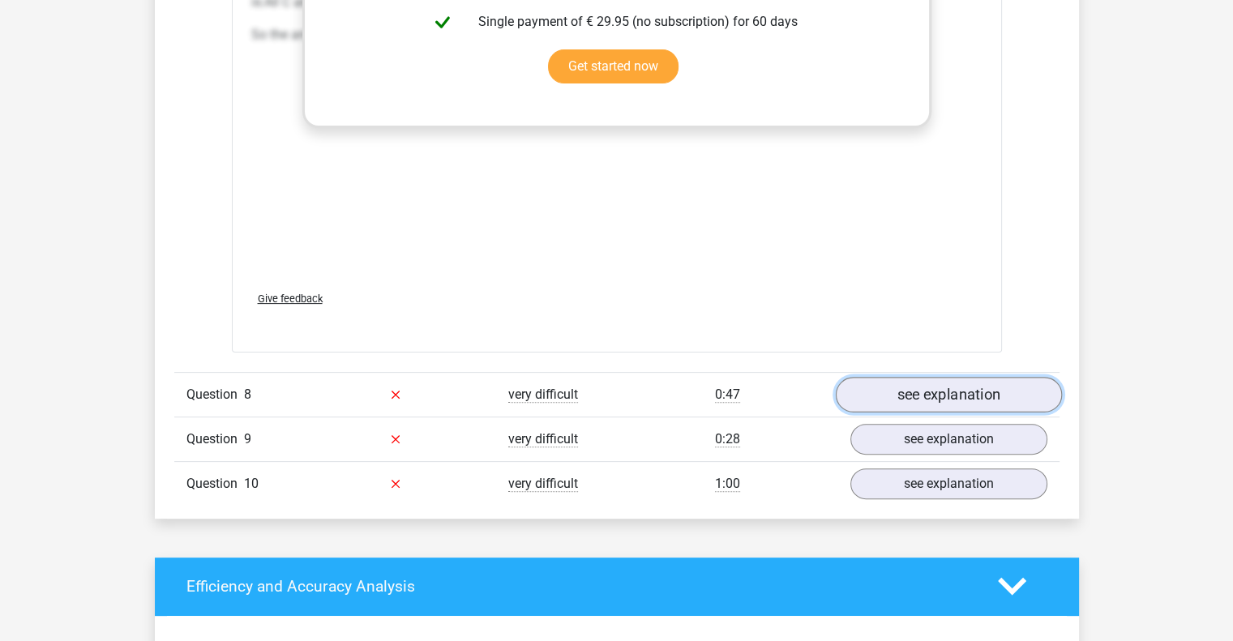
click at [1004, 388] on link "see explanation" at bounding box center [948, 395] width 226 height 36
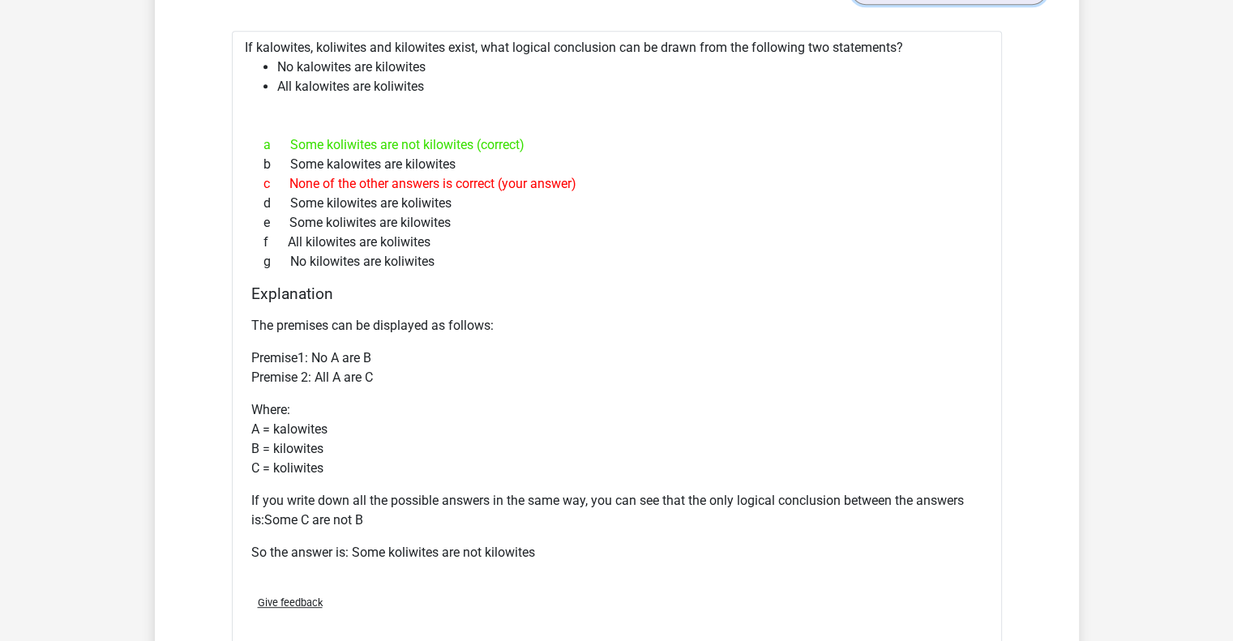
scroll to position [7367, 0]
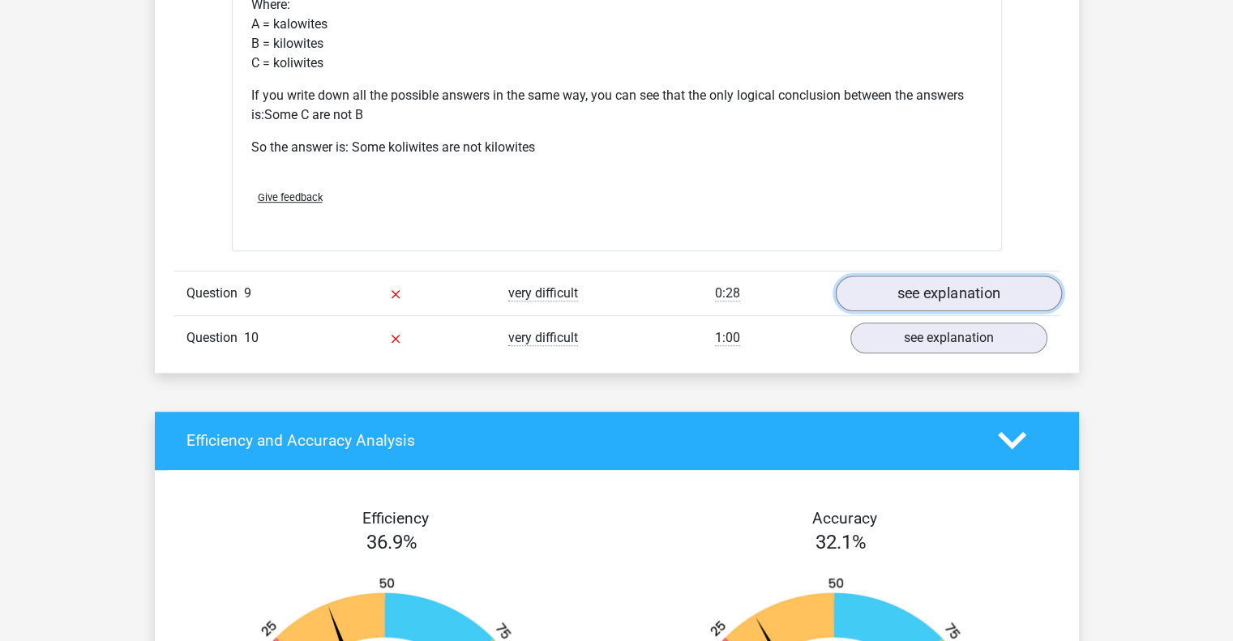
drag, startPoint x: 954, startPoint y: 294, endPoint x: 930, endPoint y: 295, distance: 24.4
click at [954, 294] on link "see explanation" at bounding box center [948, 294] width 226 height 36
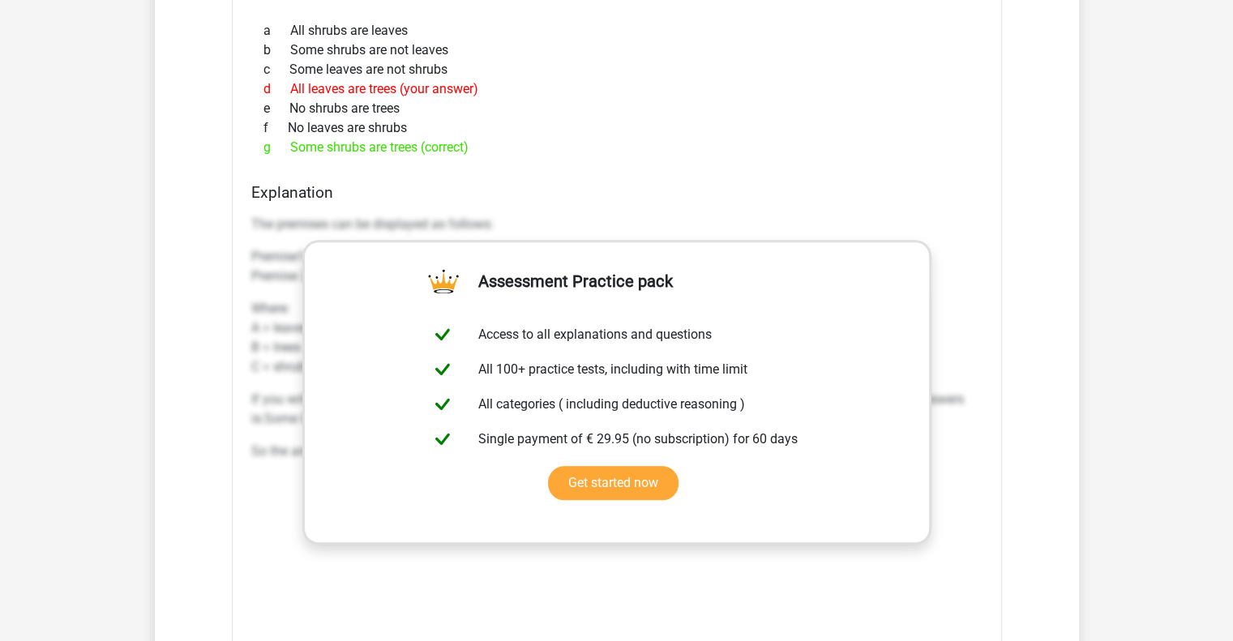
scroll to position [8178, 0]
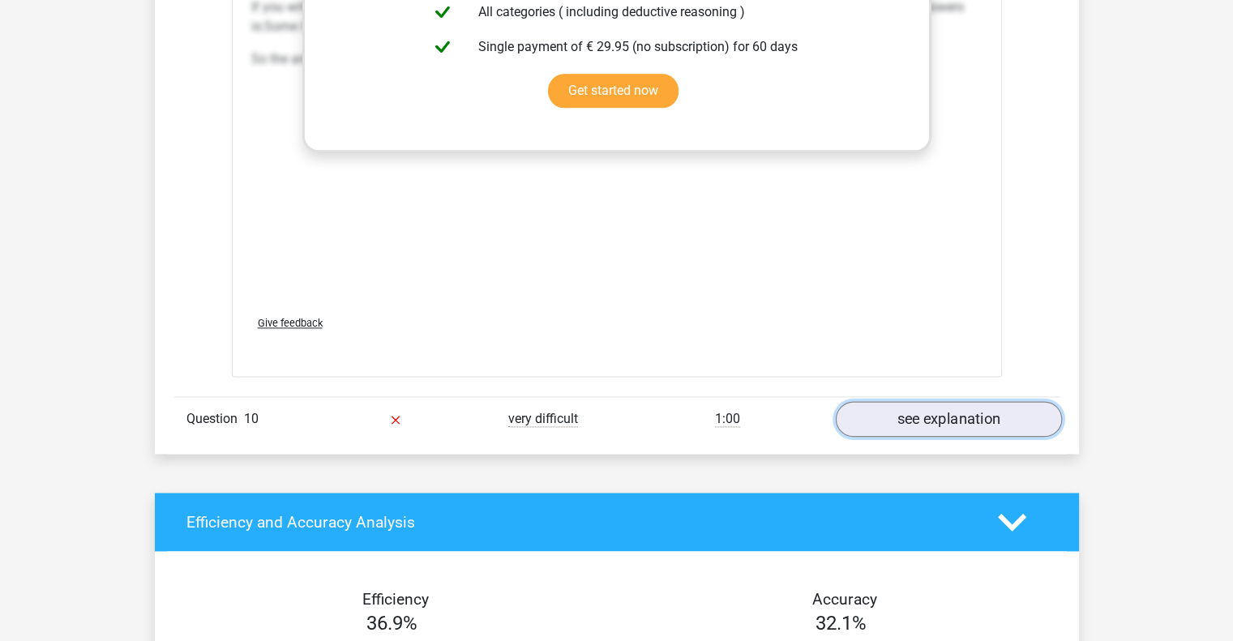
click at [989, 414] on link "see explanation" at bounding box center [948, 419] width 226 height 36
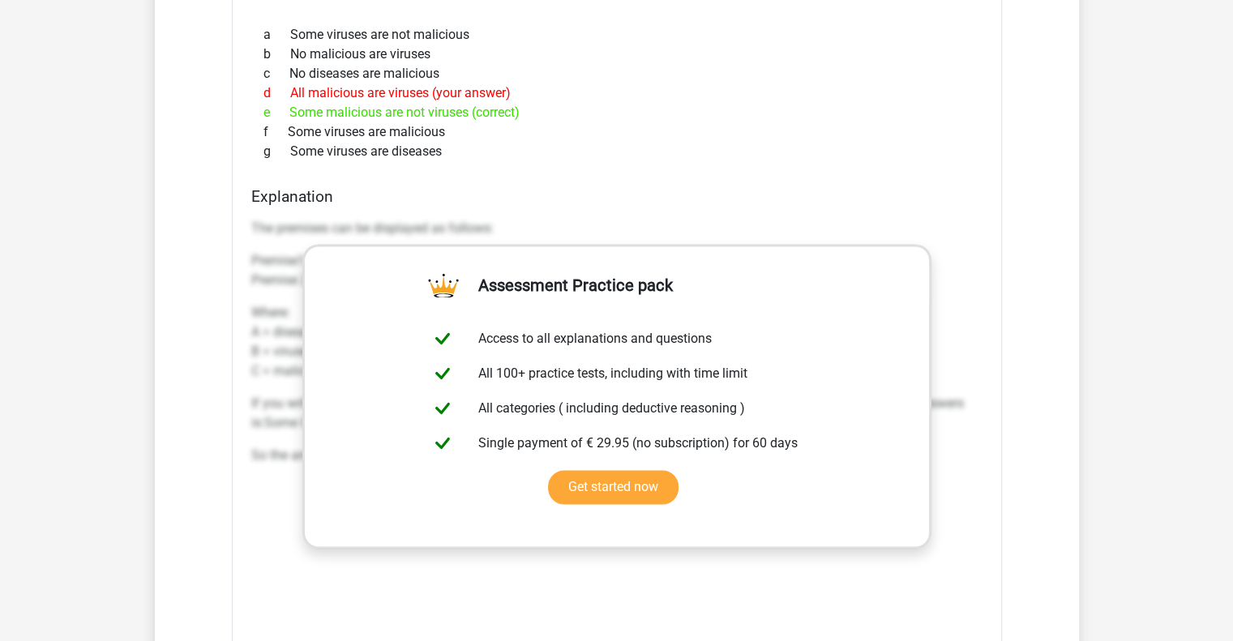
scroll to position [8989, 0]
